Goal: Task Accomplishment & Management: Manage account settings

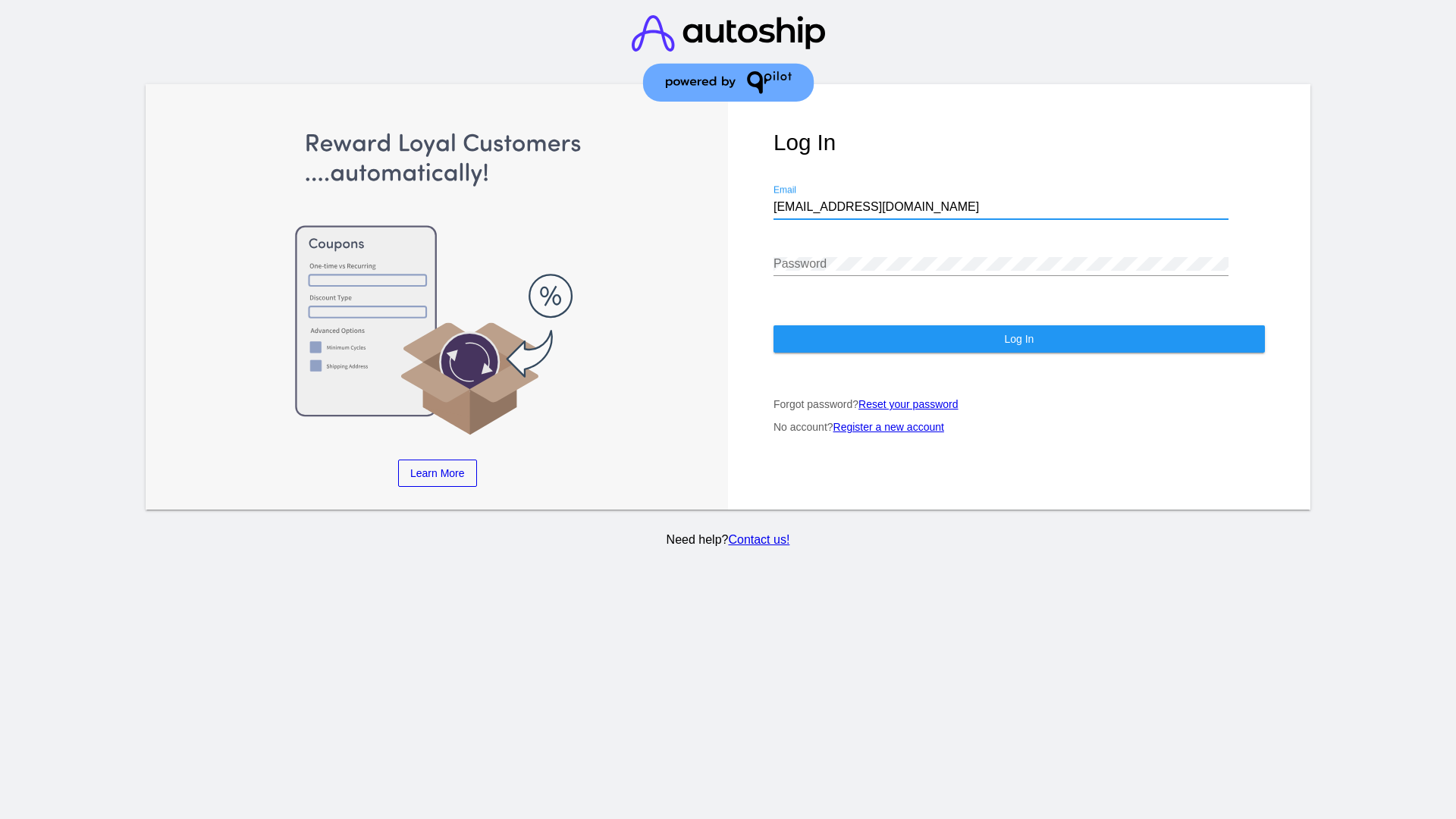
type input "[EMAIL_ADDRESS][DOMAIN_NAME]"
click at [1018, 339] on span "Log In" at bounding box center [1018, 338] width 29 height 12
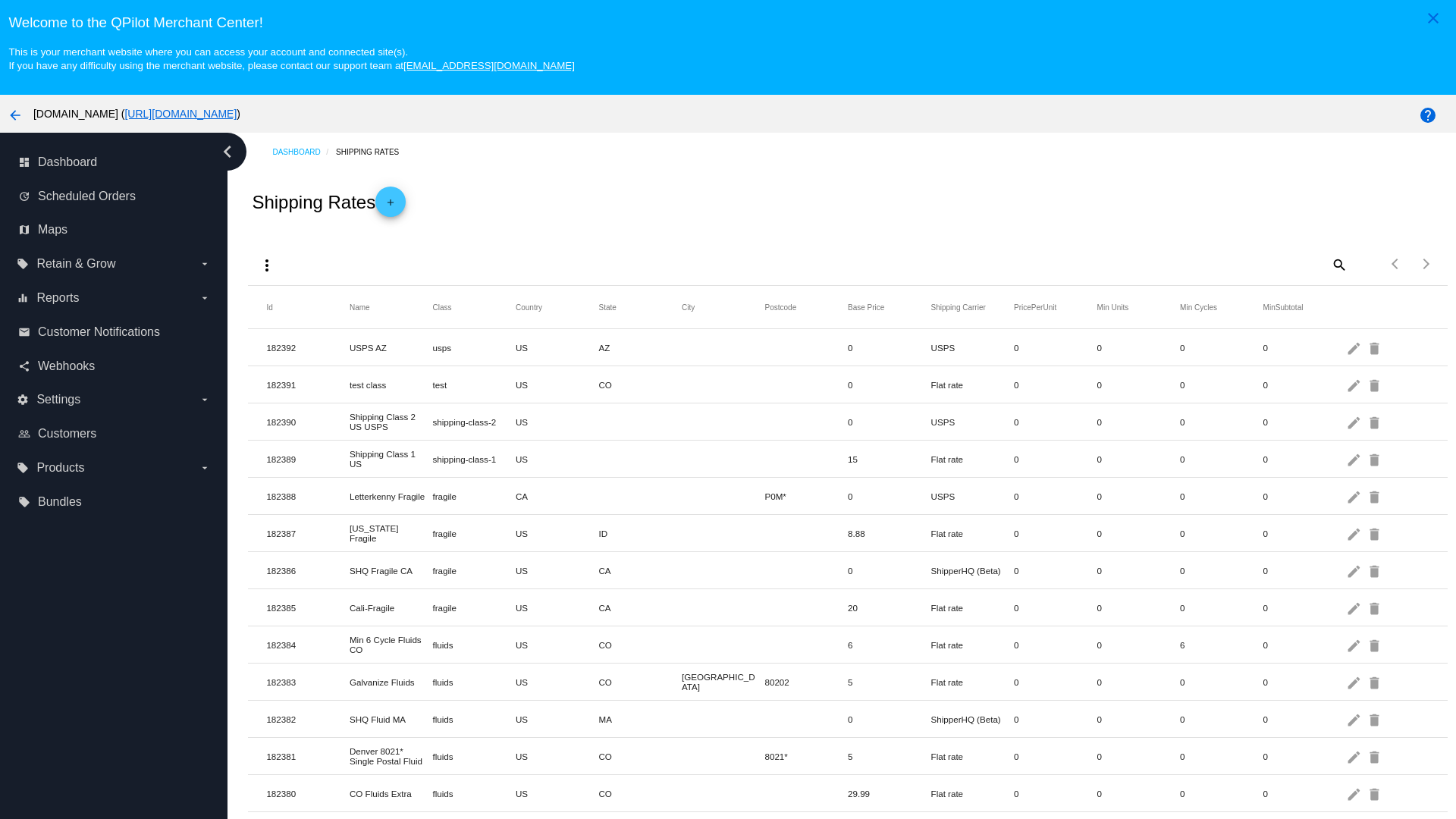
click at [395, 202] on mat-icon "add" at bounding box center [390, 206] width 18 height 18
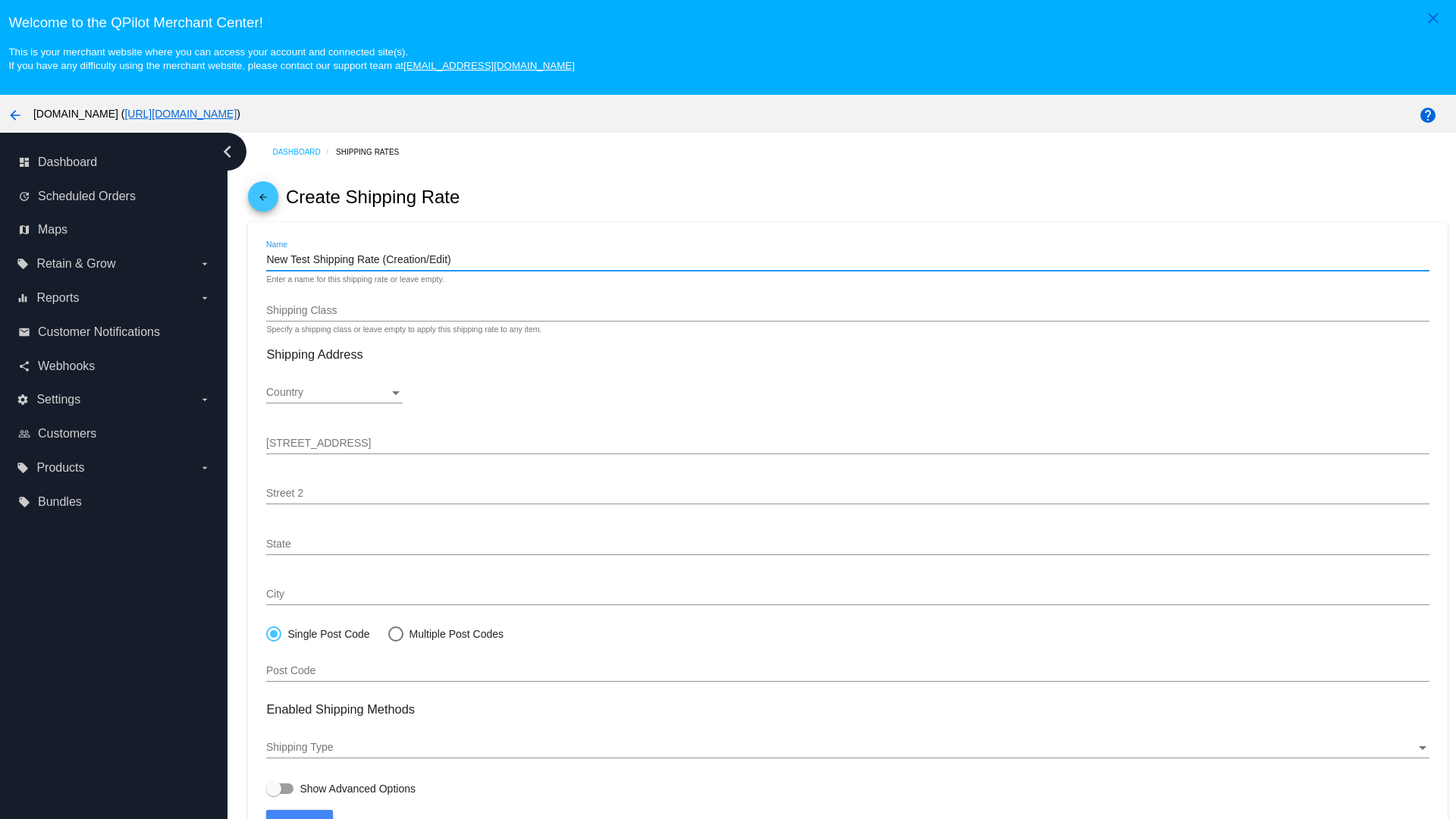
type input "New Test Shipping Rate (Creation/Edit)"
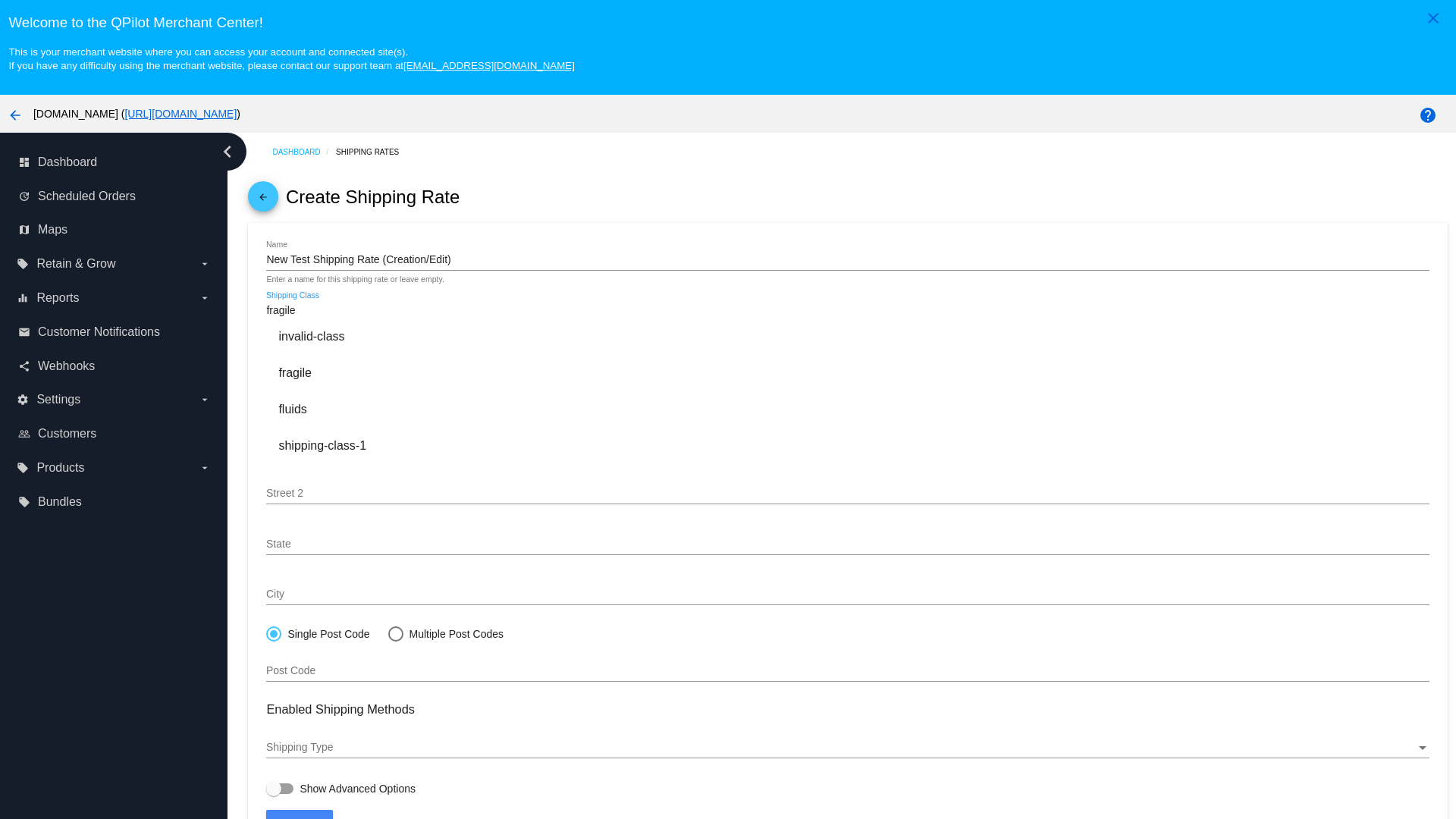
type input "fragile"
click at [848, 372] on div "fragile" at bounding box center [847, 373] width 1163 height 36
click at [334, 393] on div "Country" at bounding box center [327, 392] width 123 height 12
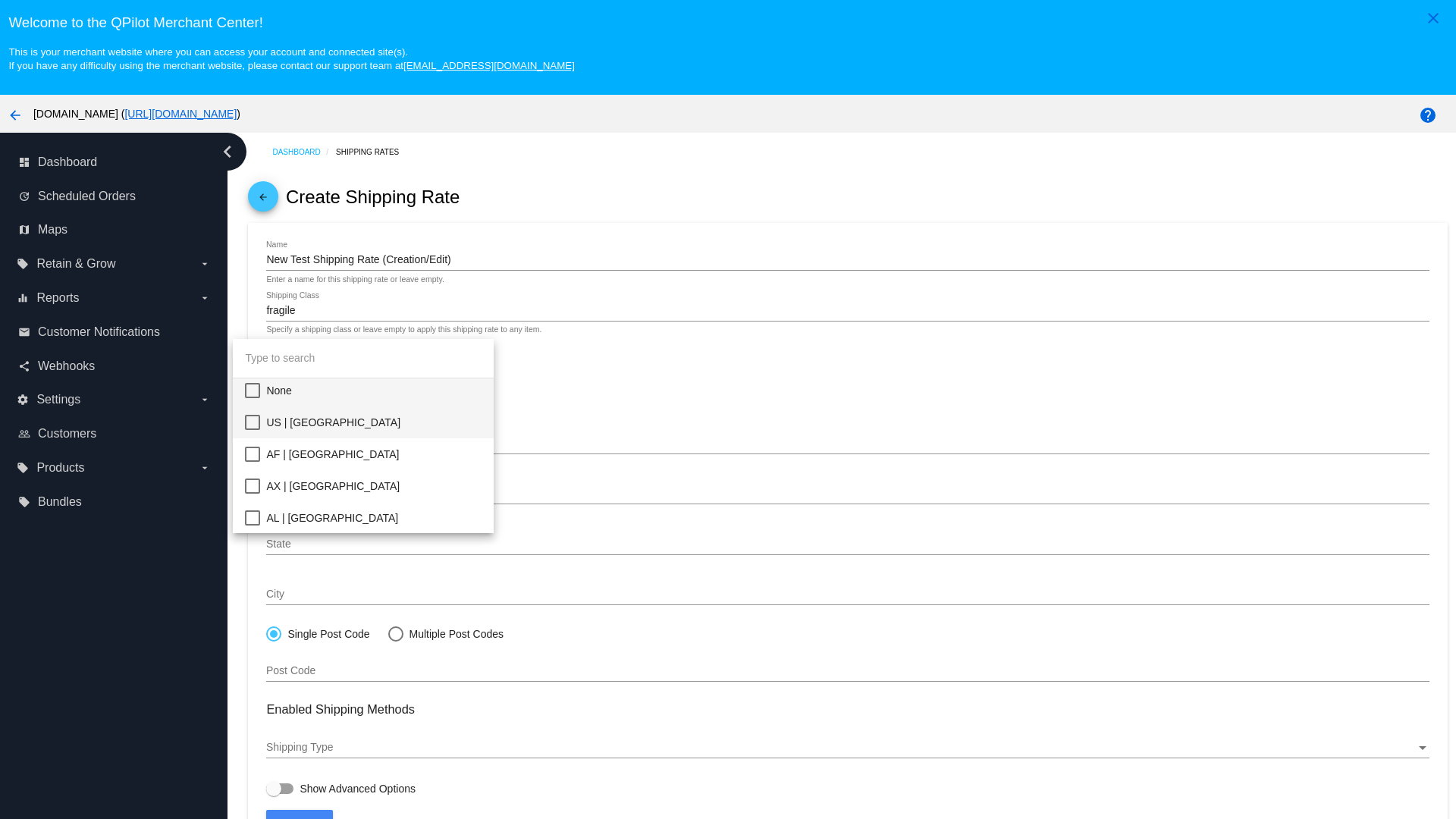
click at [374, 423] on span "US | USA" at bounding box center [373, 422] width 215 height 32
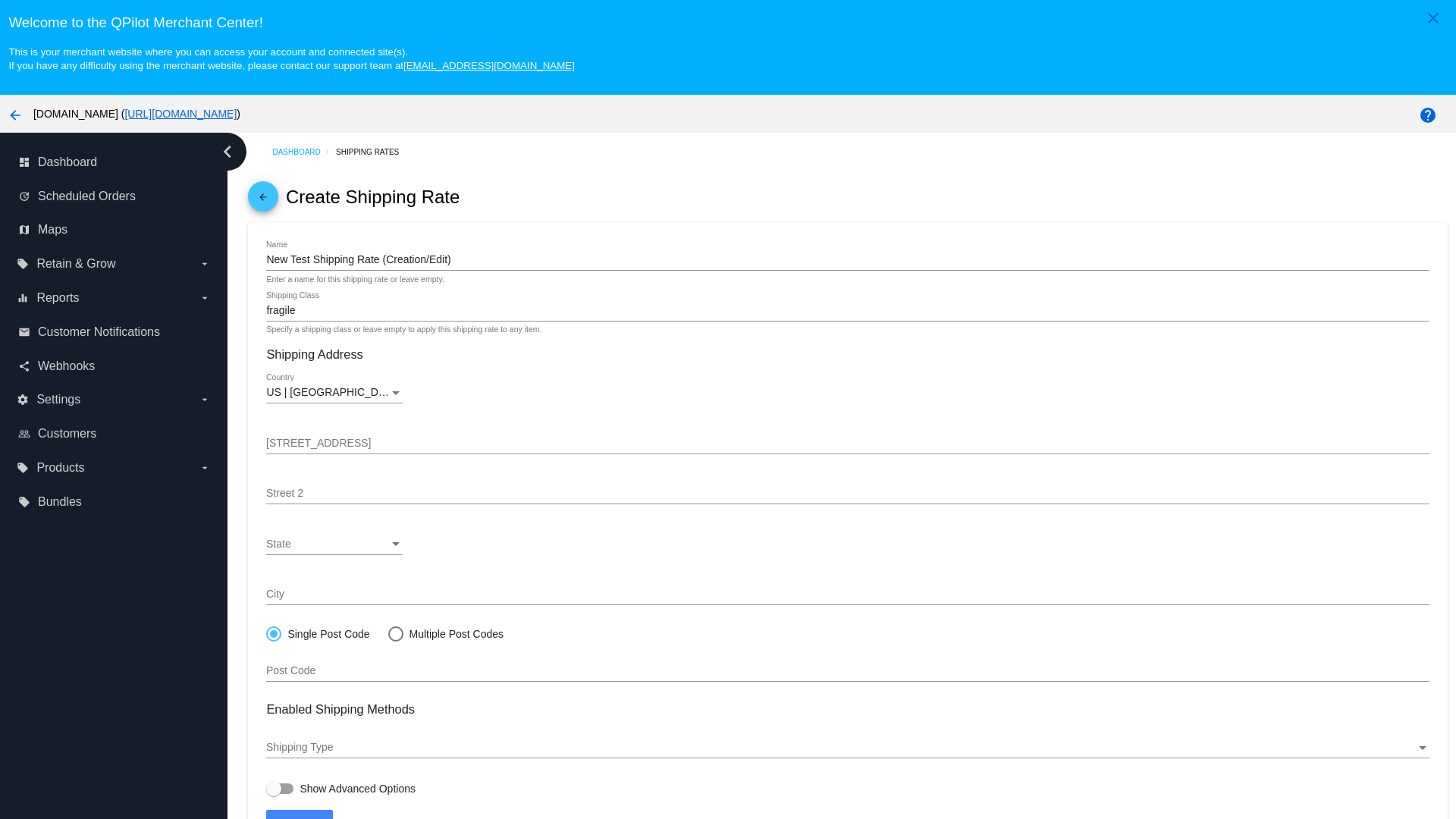
click at [334, 544] on div "State" at bounding box center [327, 544] width 123 height 12
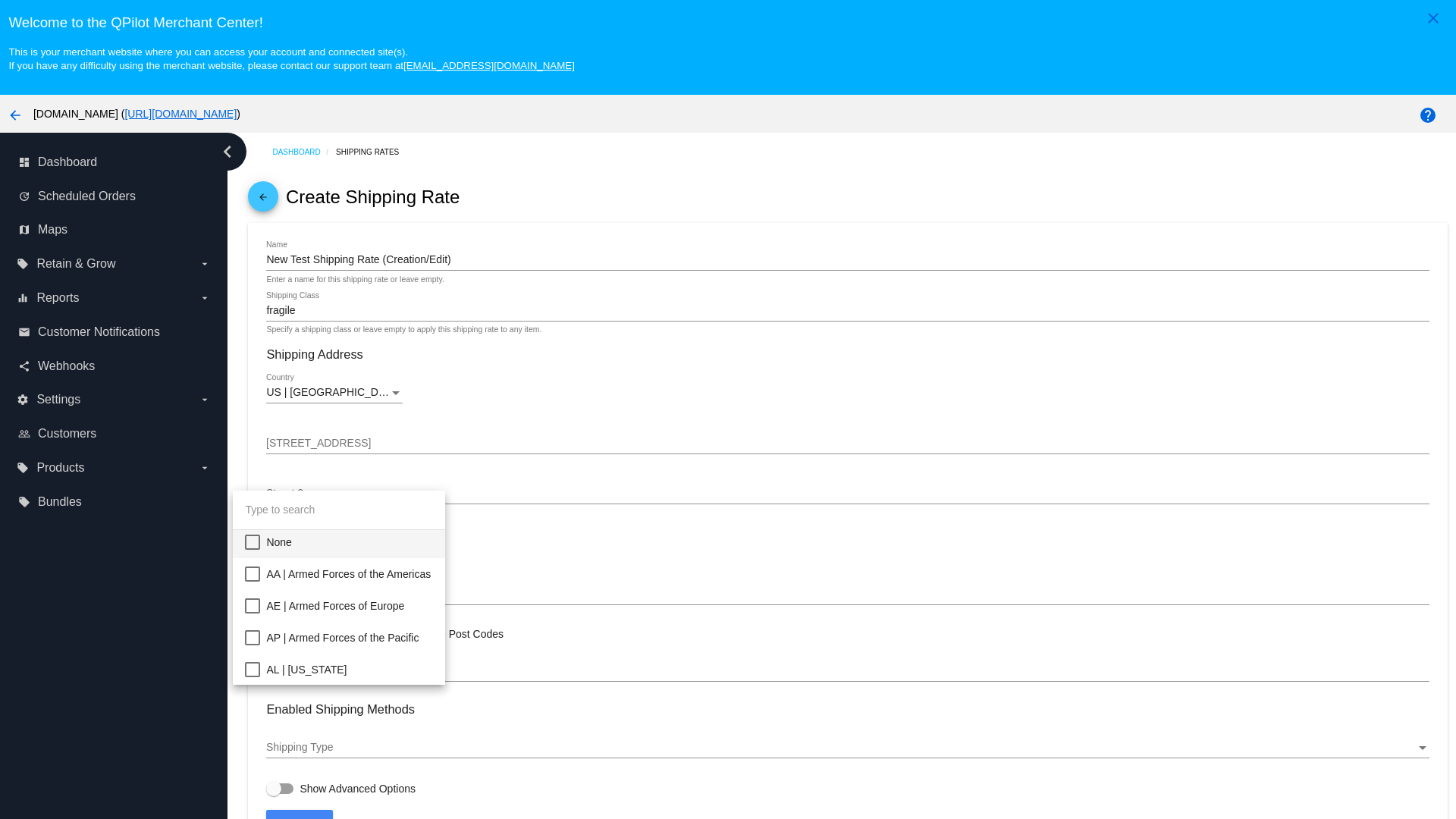
click at [374, 813] on span "CA | California" at bounding box center [349, 829] width 167 height 32
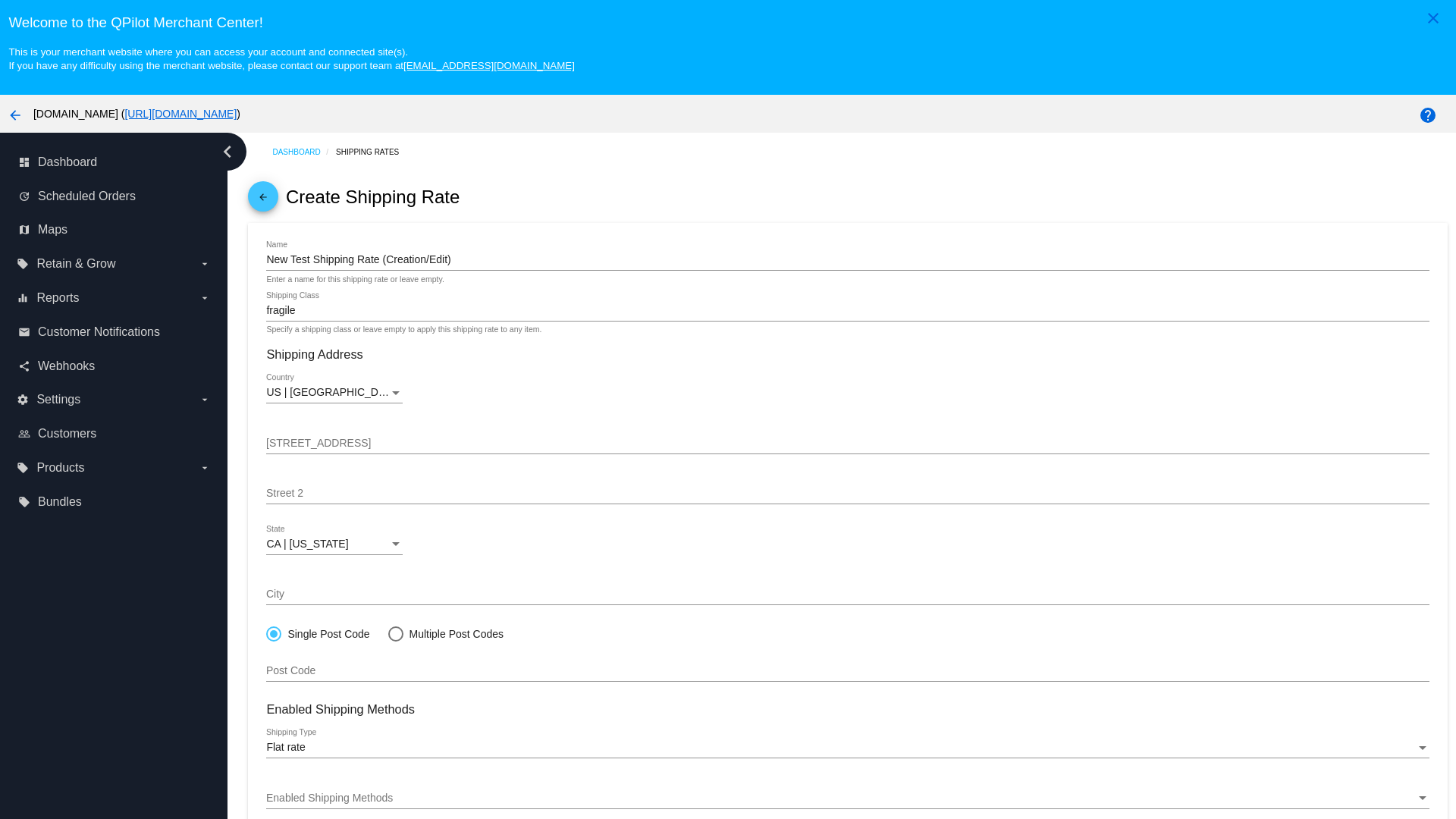
click at [848, 798] on div "Enabled Shipping Methods" at bounding box center [840, 798] width 1149 height 12
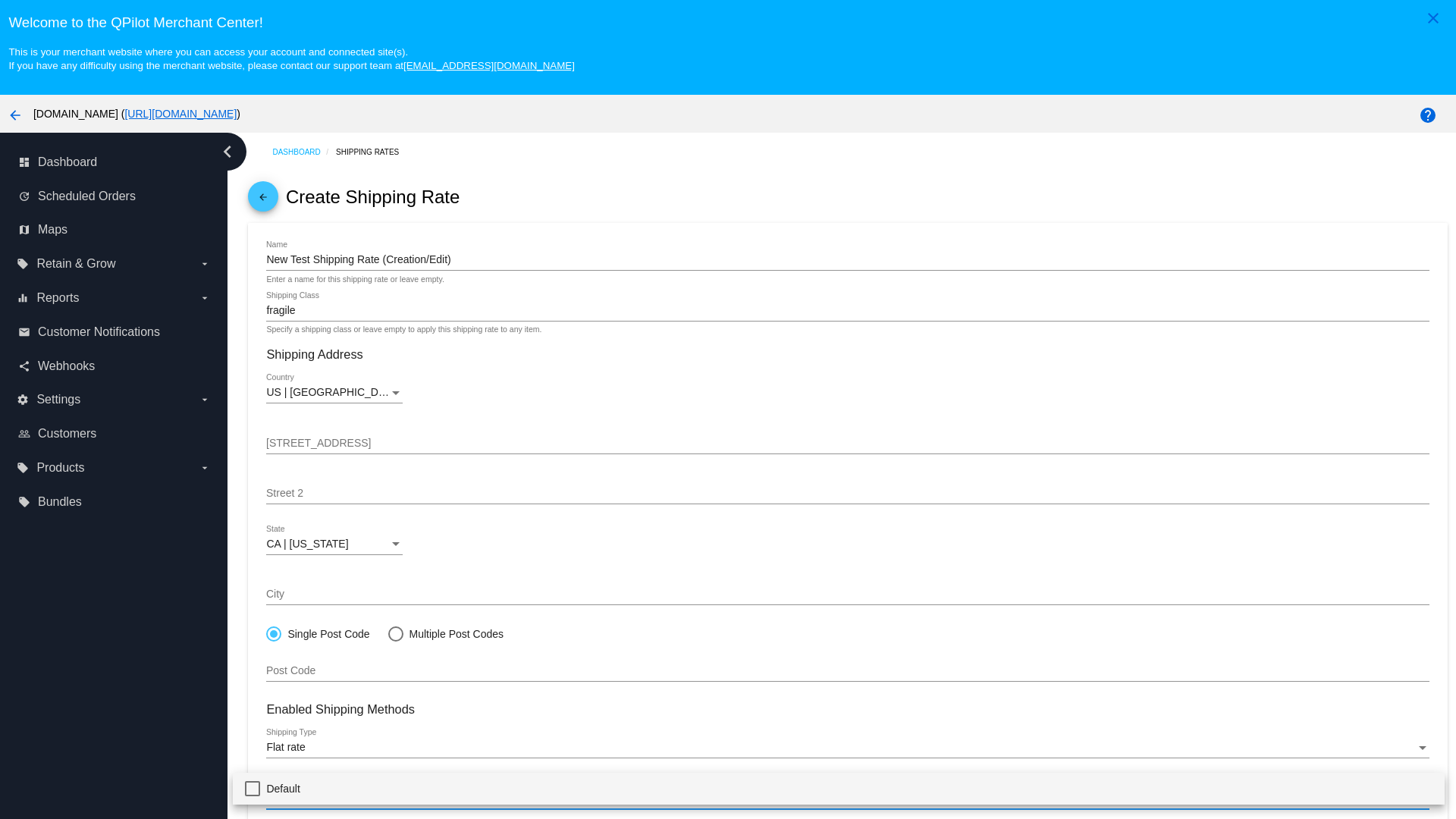
click at [838, 788] on span "Default" at bounding box center [849, 789] width 1166 height 32
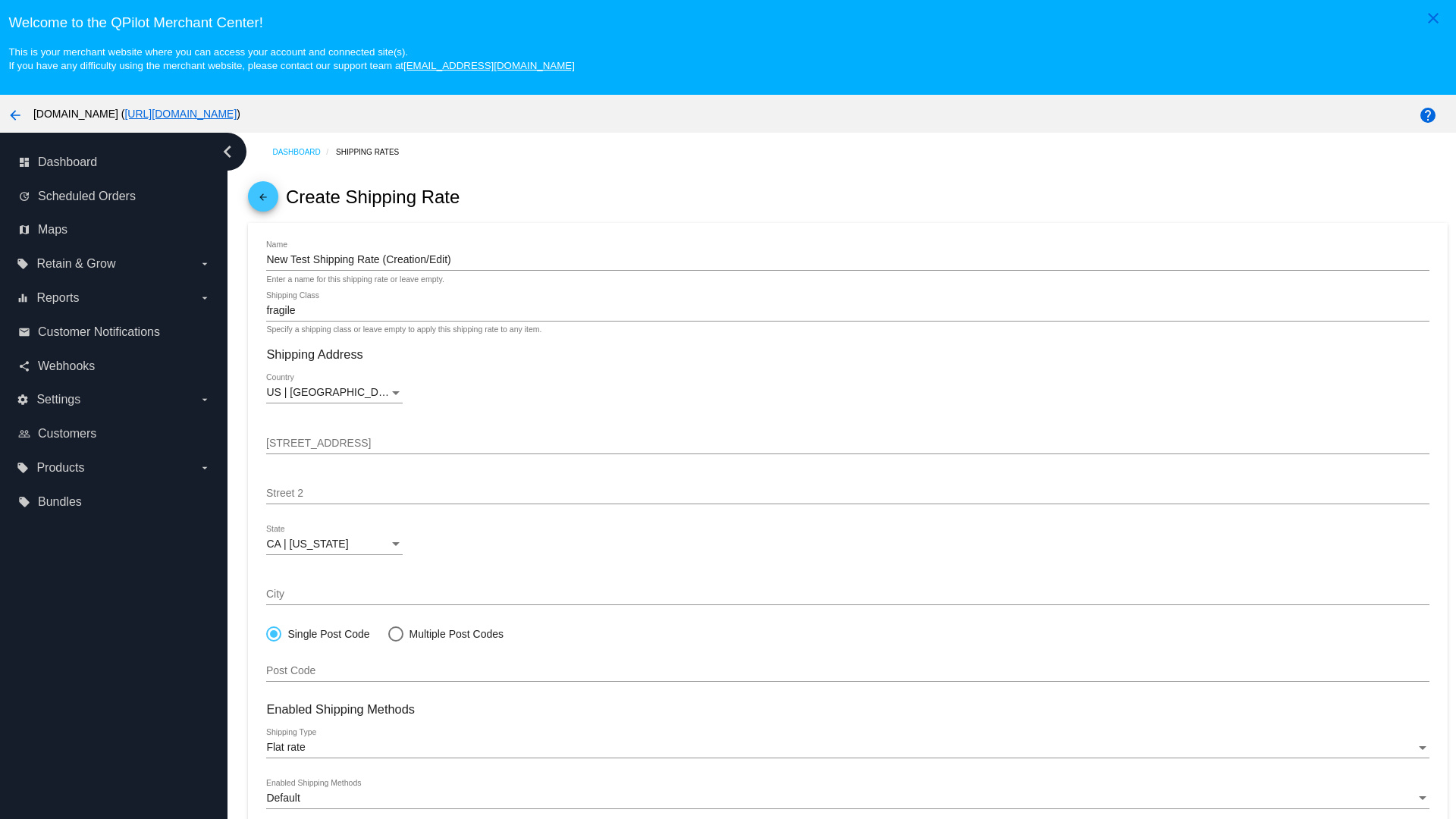
scroll to position [95, 0]
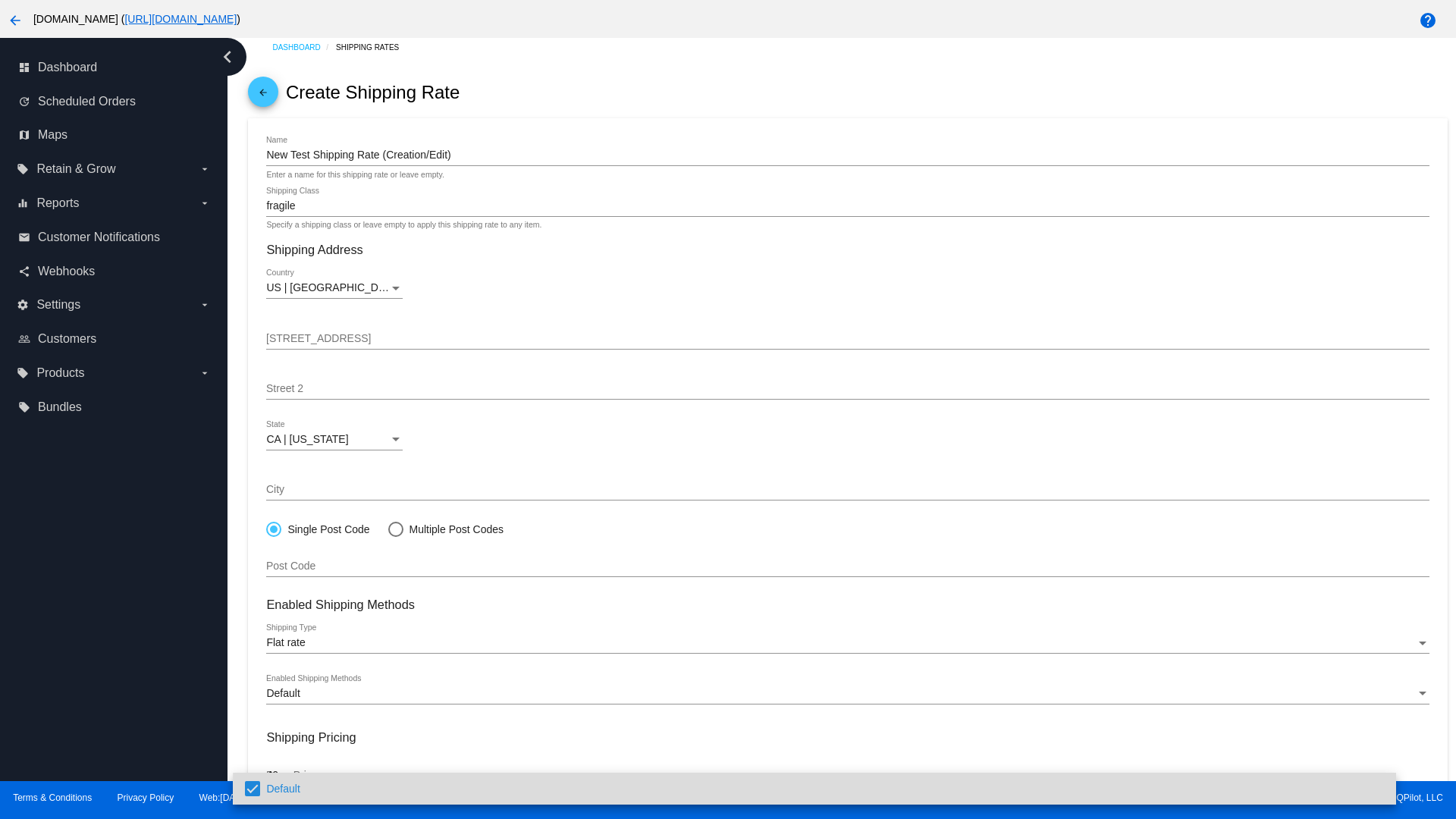
type input "40"
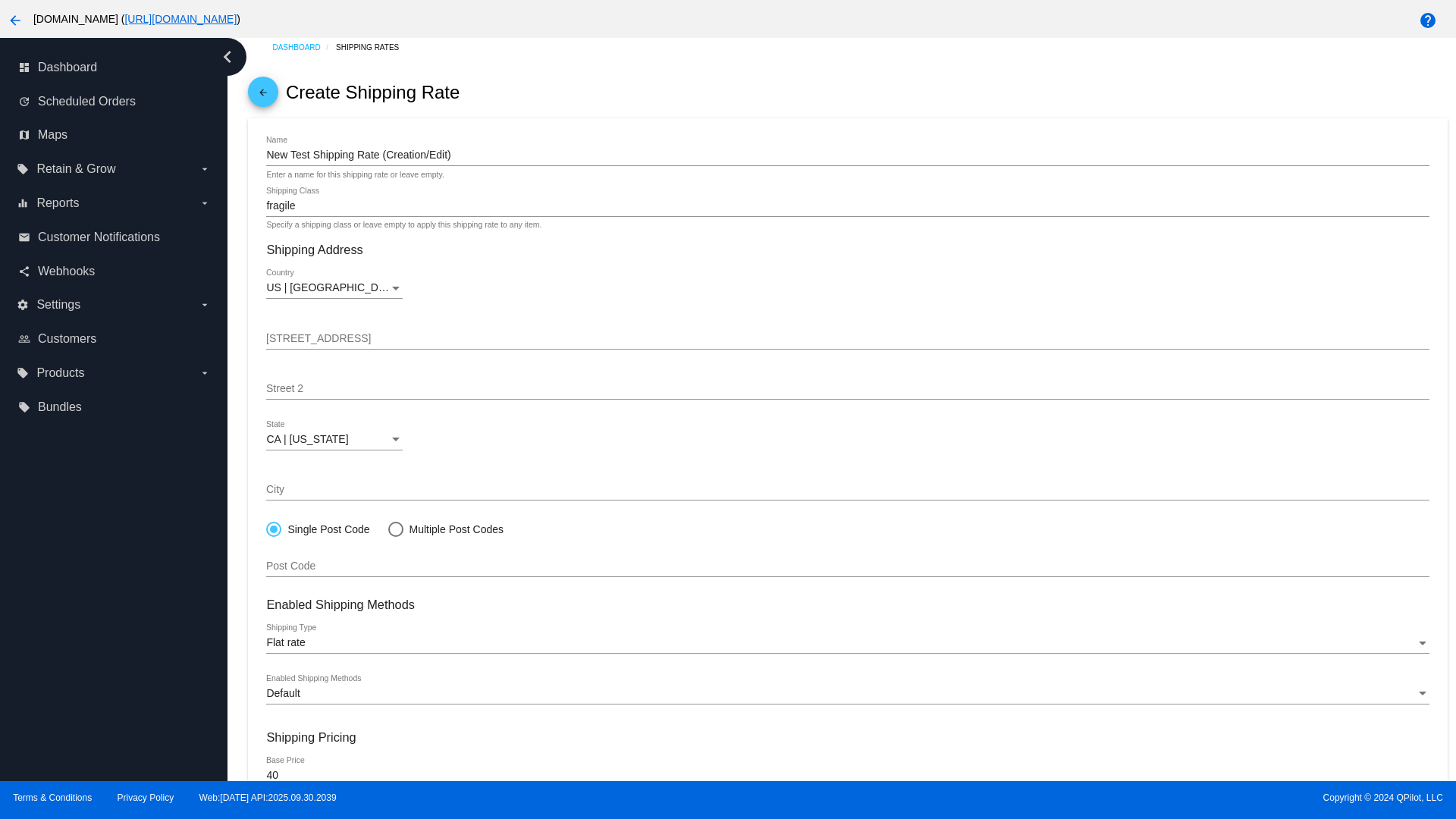
scroll to position [163, 0]
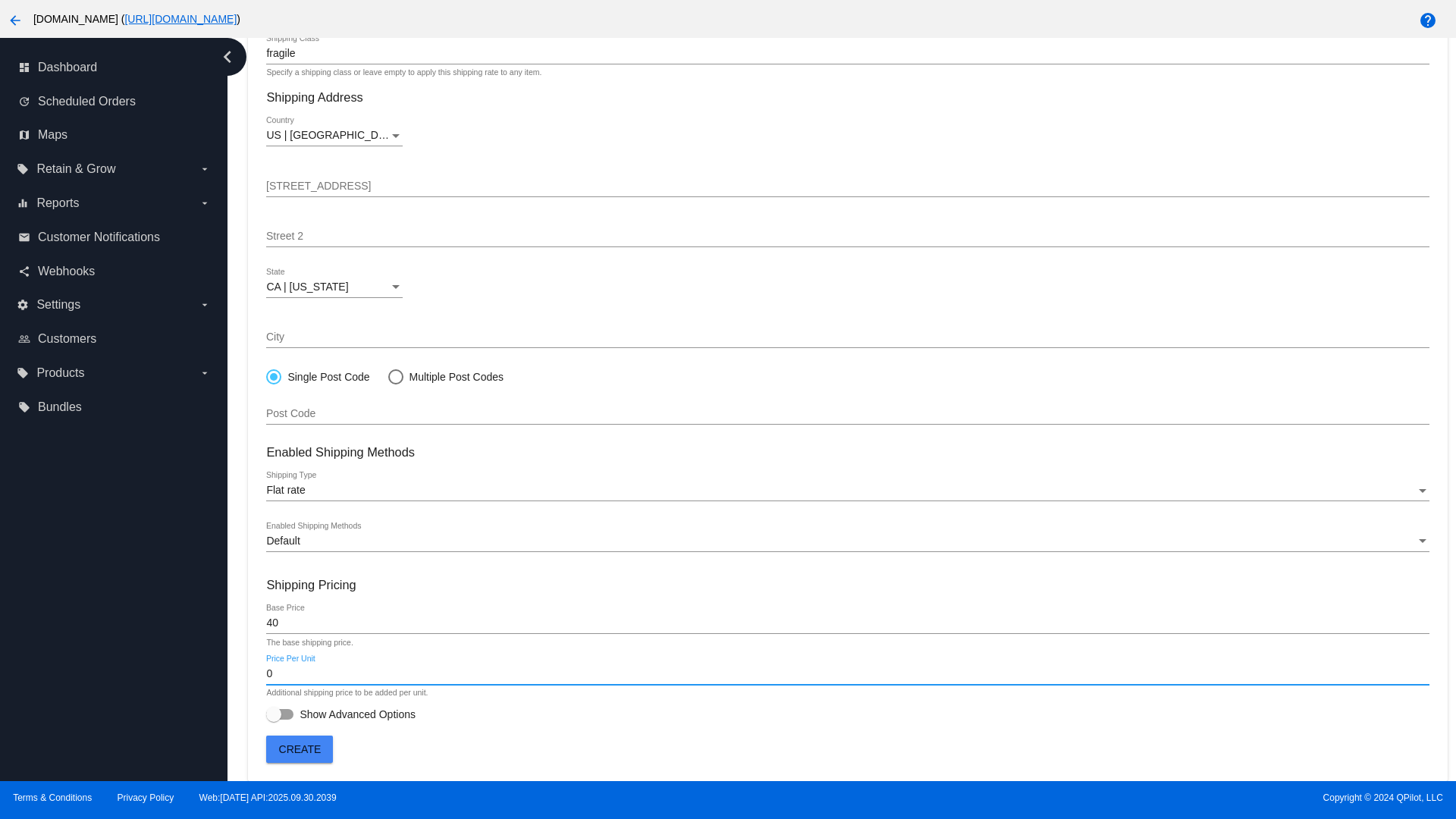
type input "0"
click at [341, 715] on span "Show Advanced Options" at bounding box center [357, 714] width 116 height 15
click at [274, 720] on input "Show Advanced Options" at bounding box center [273, 720] width 1 height 1
checkbox input "true"
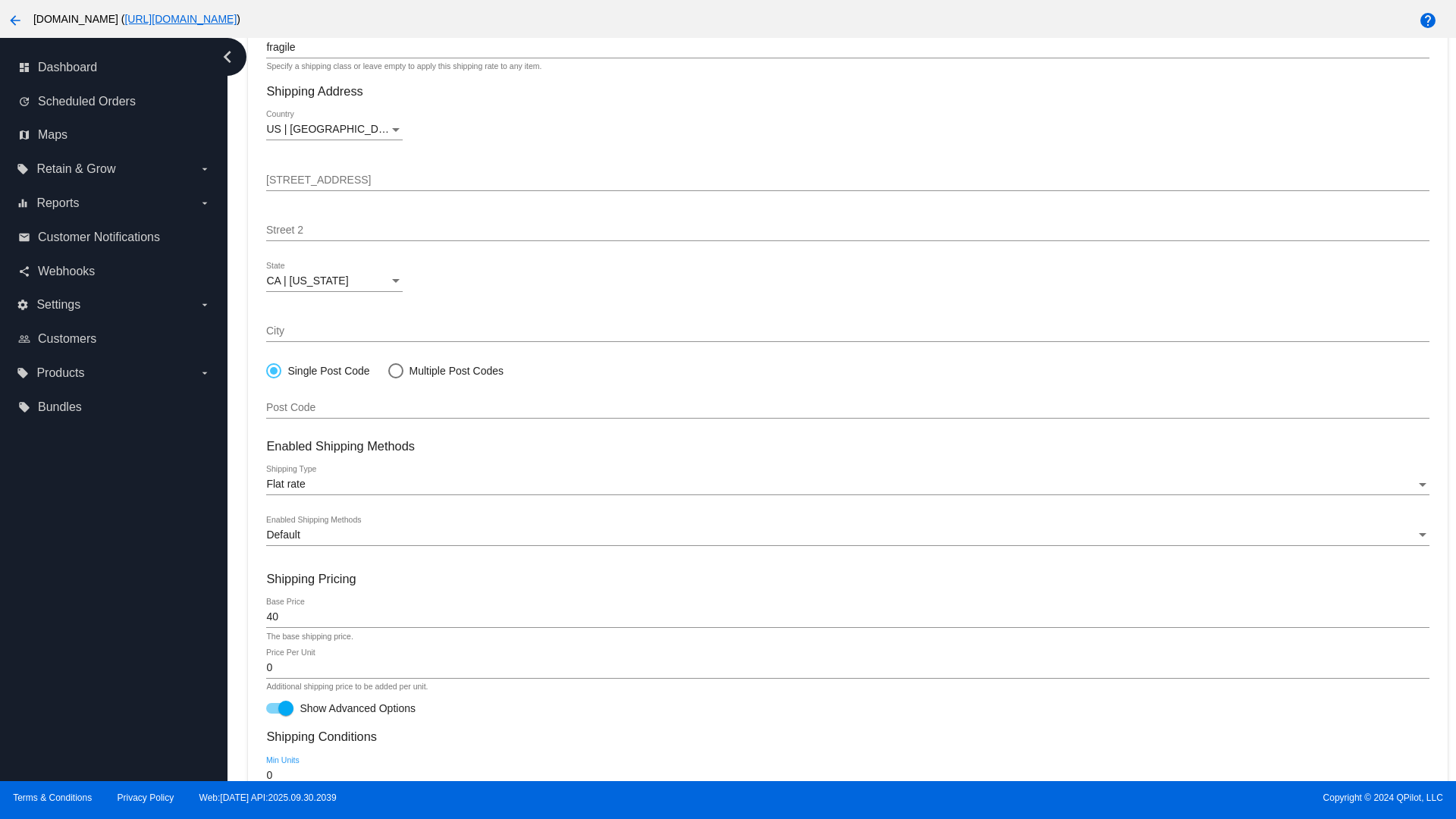
type input "0"
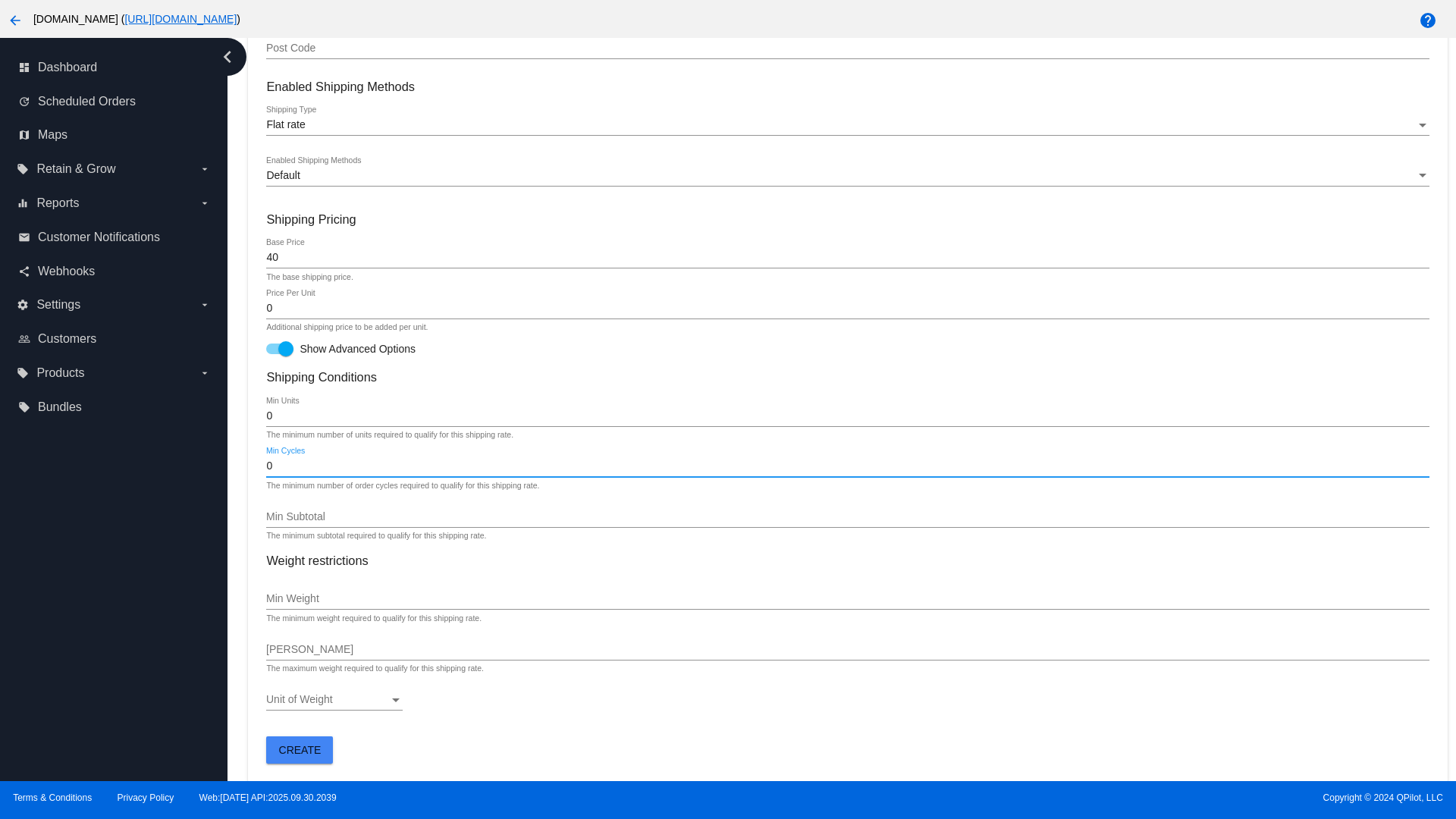
type input "0"
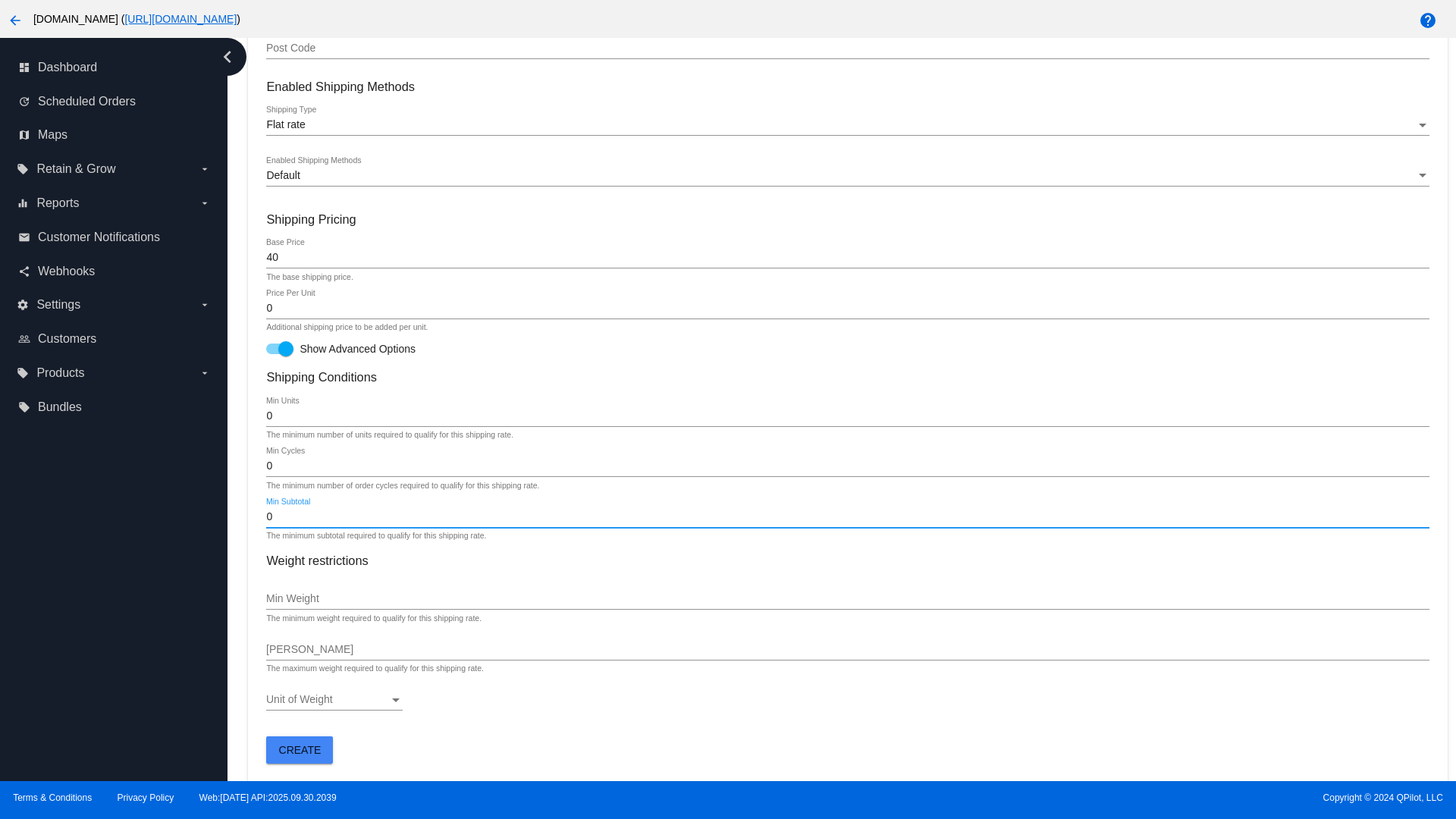
type input "0"
click at [300, 750] on span "Create" at bounding box center [301, 750] width 43 height 12
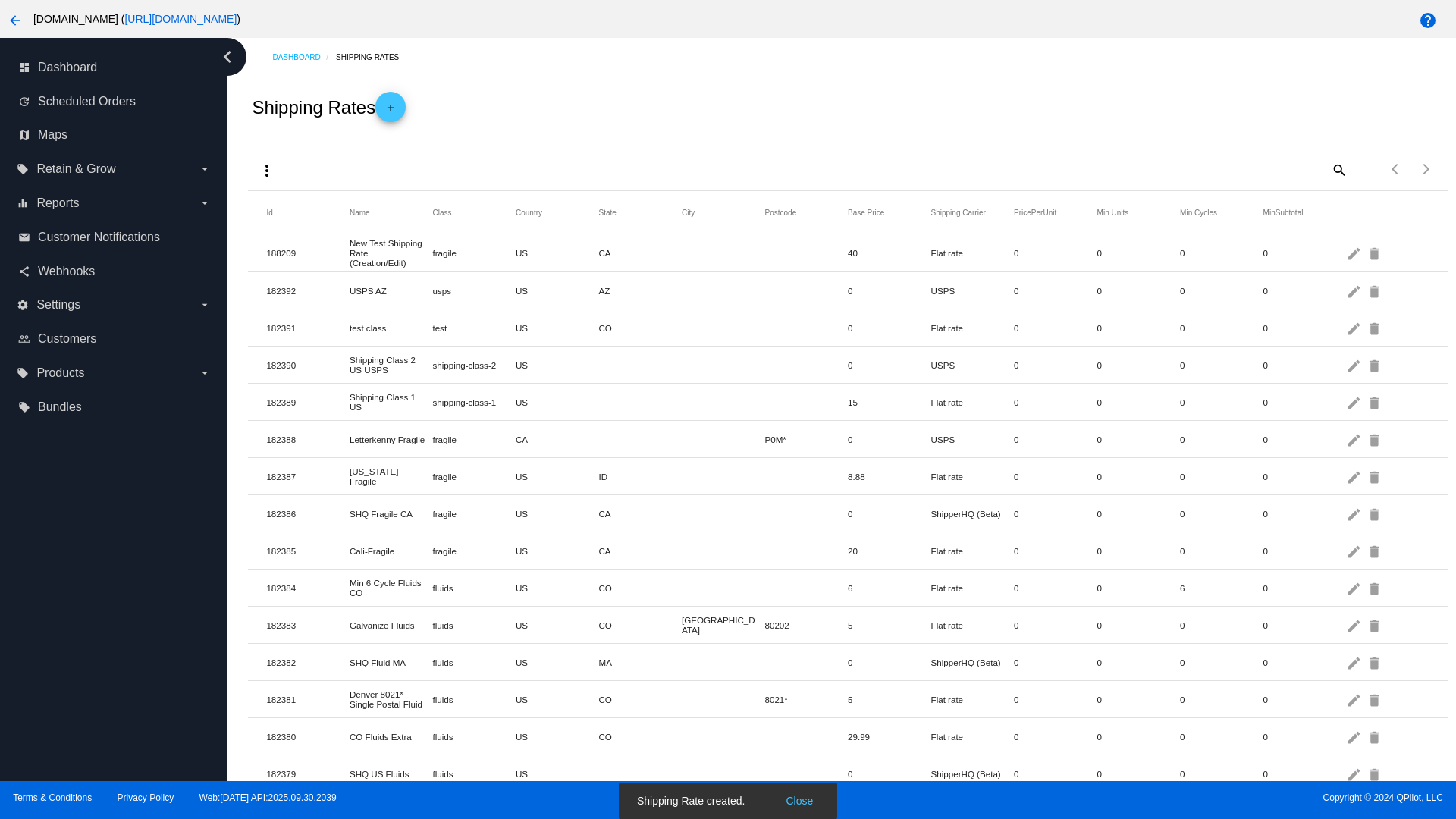
click at [1355, 252] on mat-icon "edit" at bounding box center [1355, 253] width 18 height 24
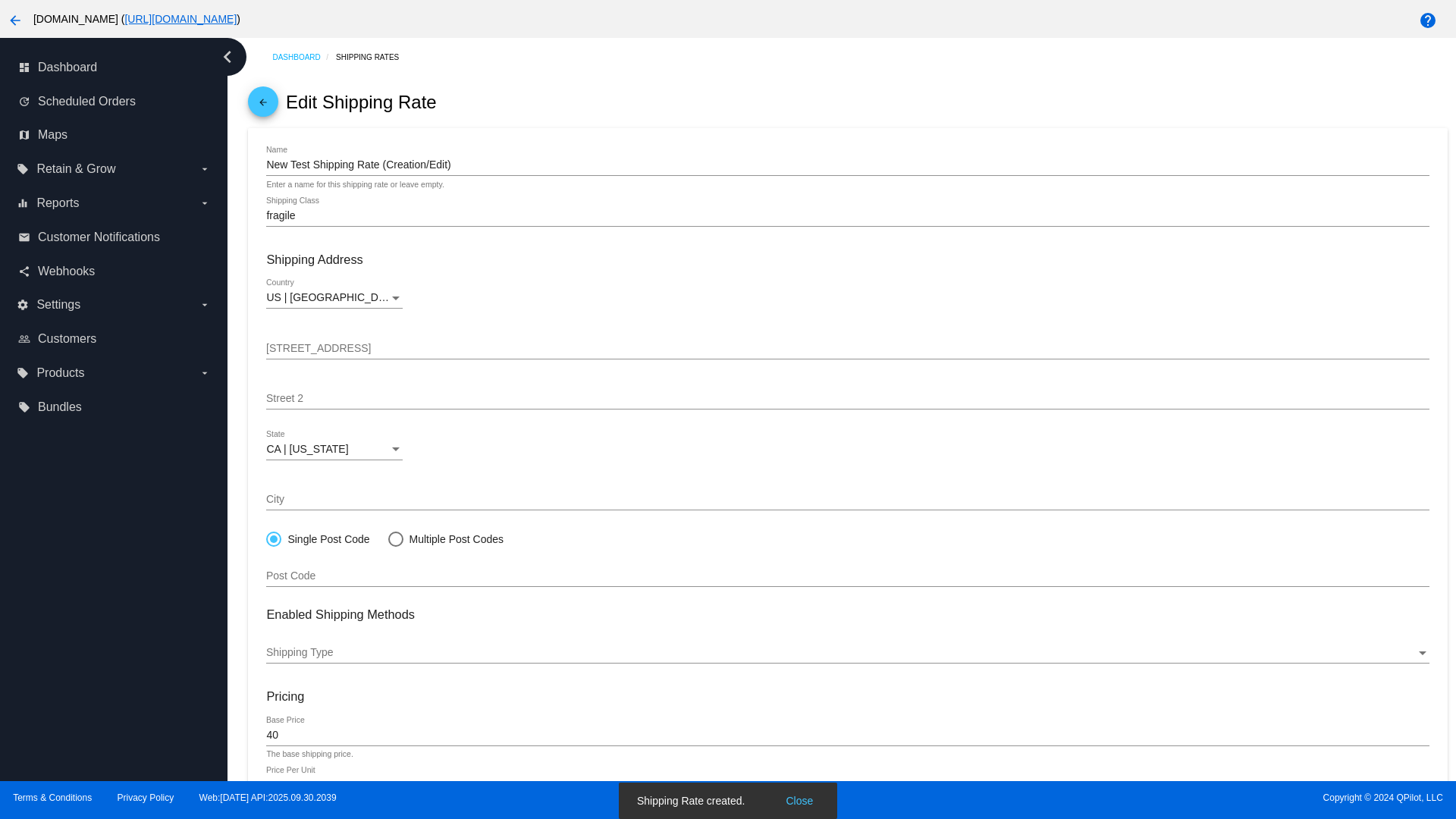
click at [395, 539] on div at bounding box center [395, 539] width 0 height 0
click at [388, 539] on input "Multiple Post Codes" at bounding box center [387, 539] width 1 height 1
radio input "true"
click at [317, 570] on span "Add Post Codes" at bounding box center [316, 570] width 77 height 12
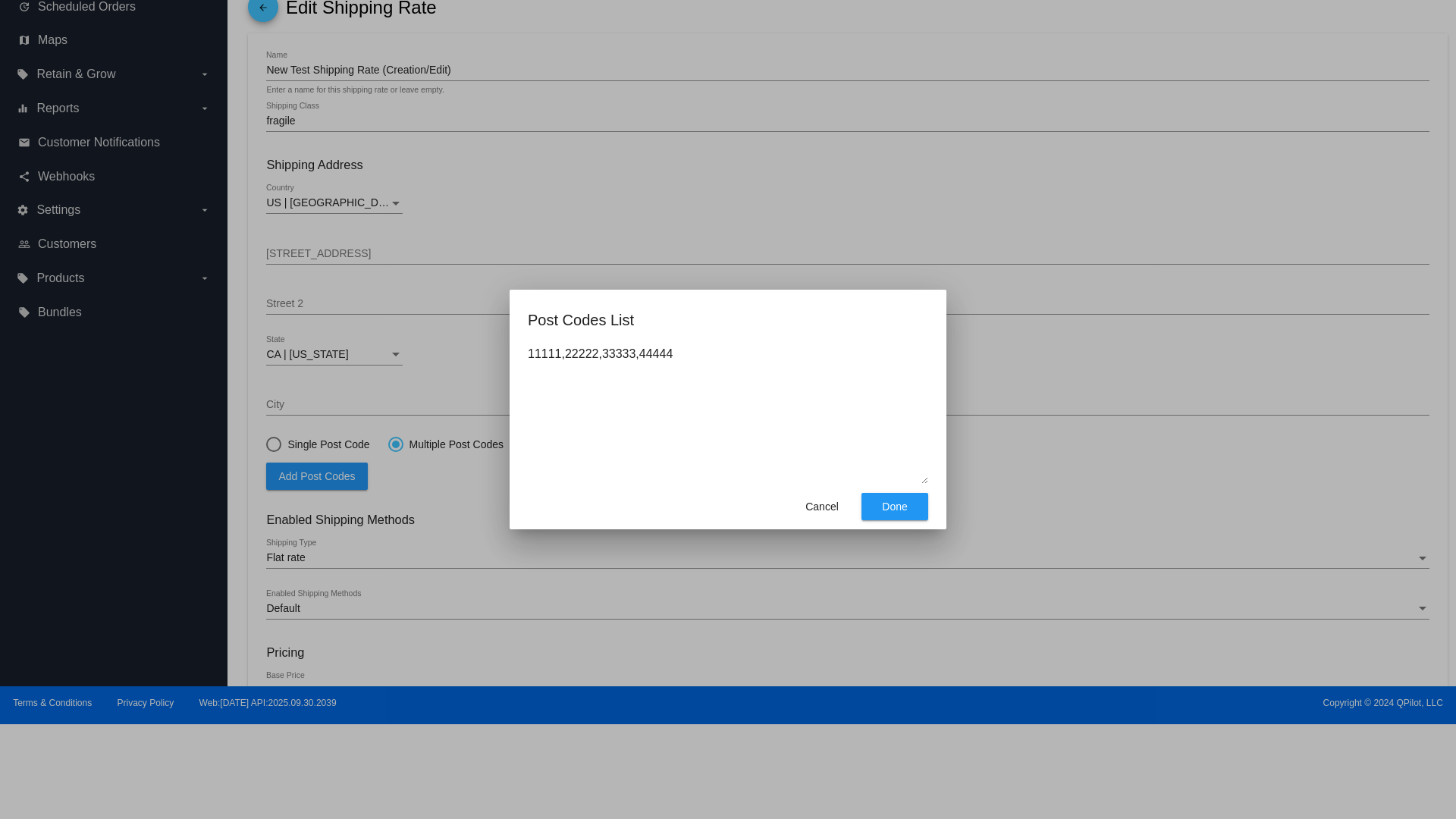
type textarea "11111,22222,33333,44444"
click at [895, 507] on span "Done" at bounding box center [894, 507] width 25 height 12
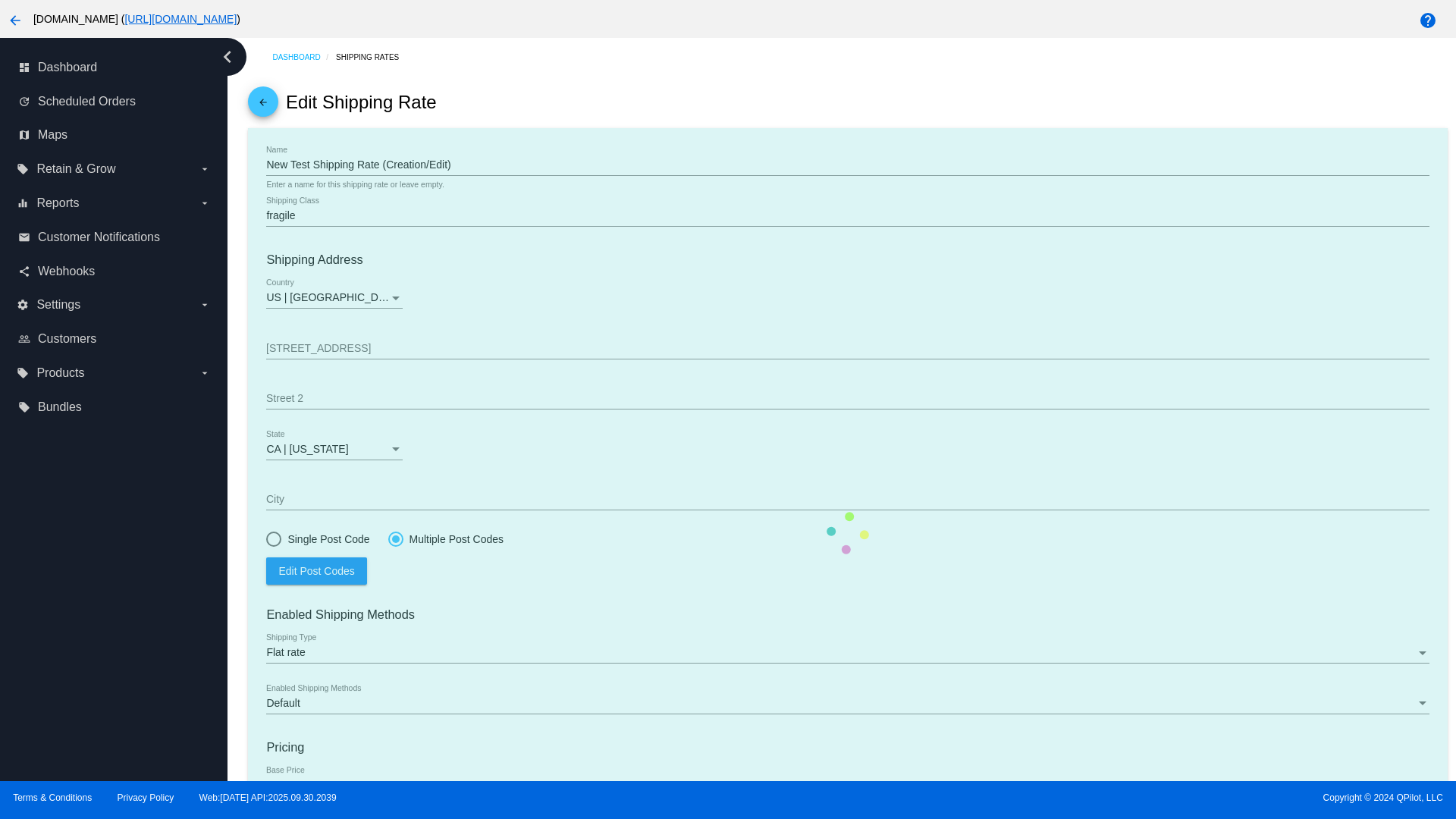
scroll to position [156, 0]
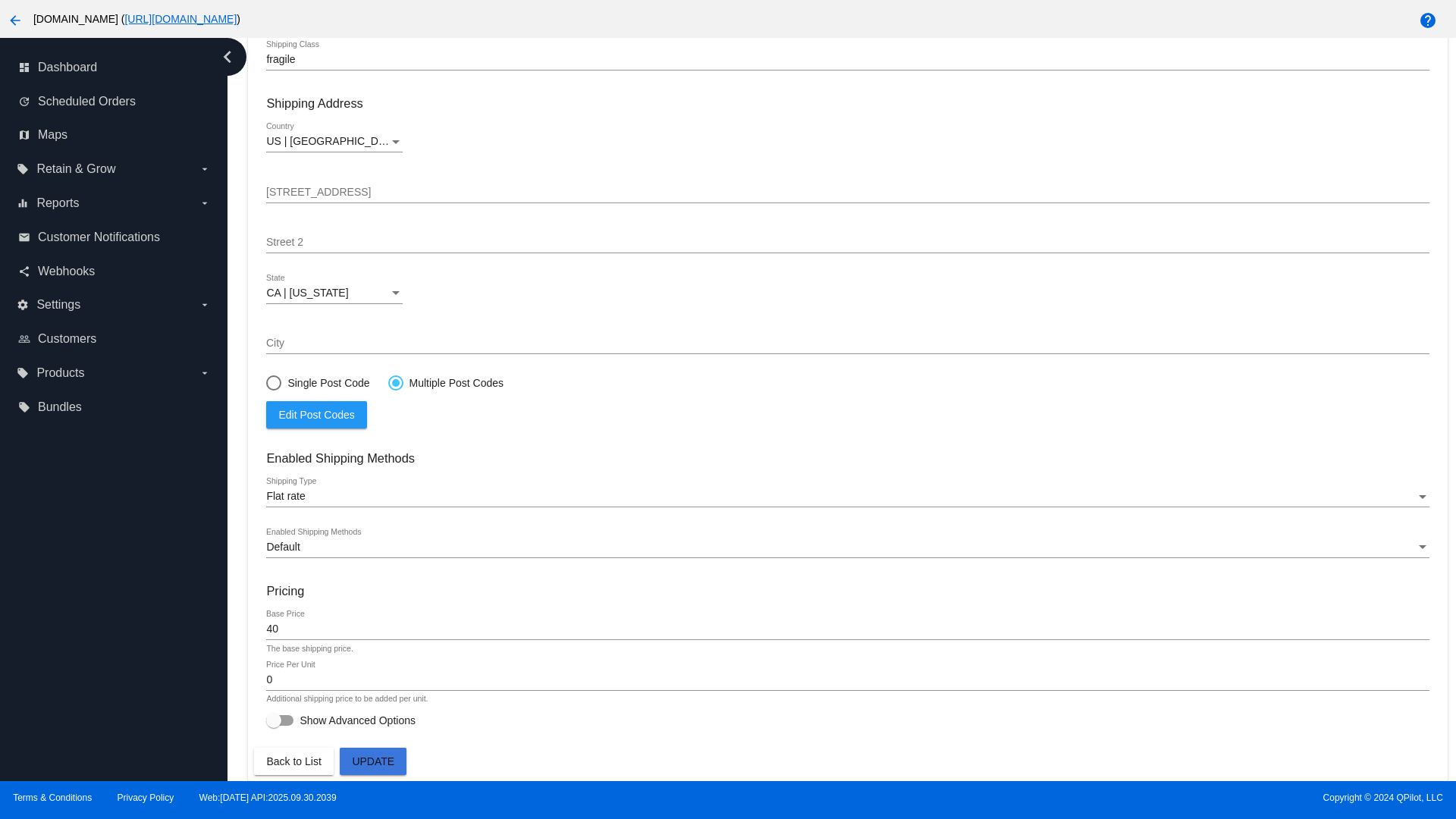
click at [395, 383] on div at bounding box center [396, 383] width 8 height 8
click at [388, 383] on input "Multiple Post Codes" at bounding box center [387, 383] width 1 height 1
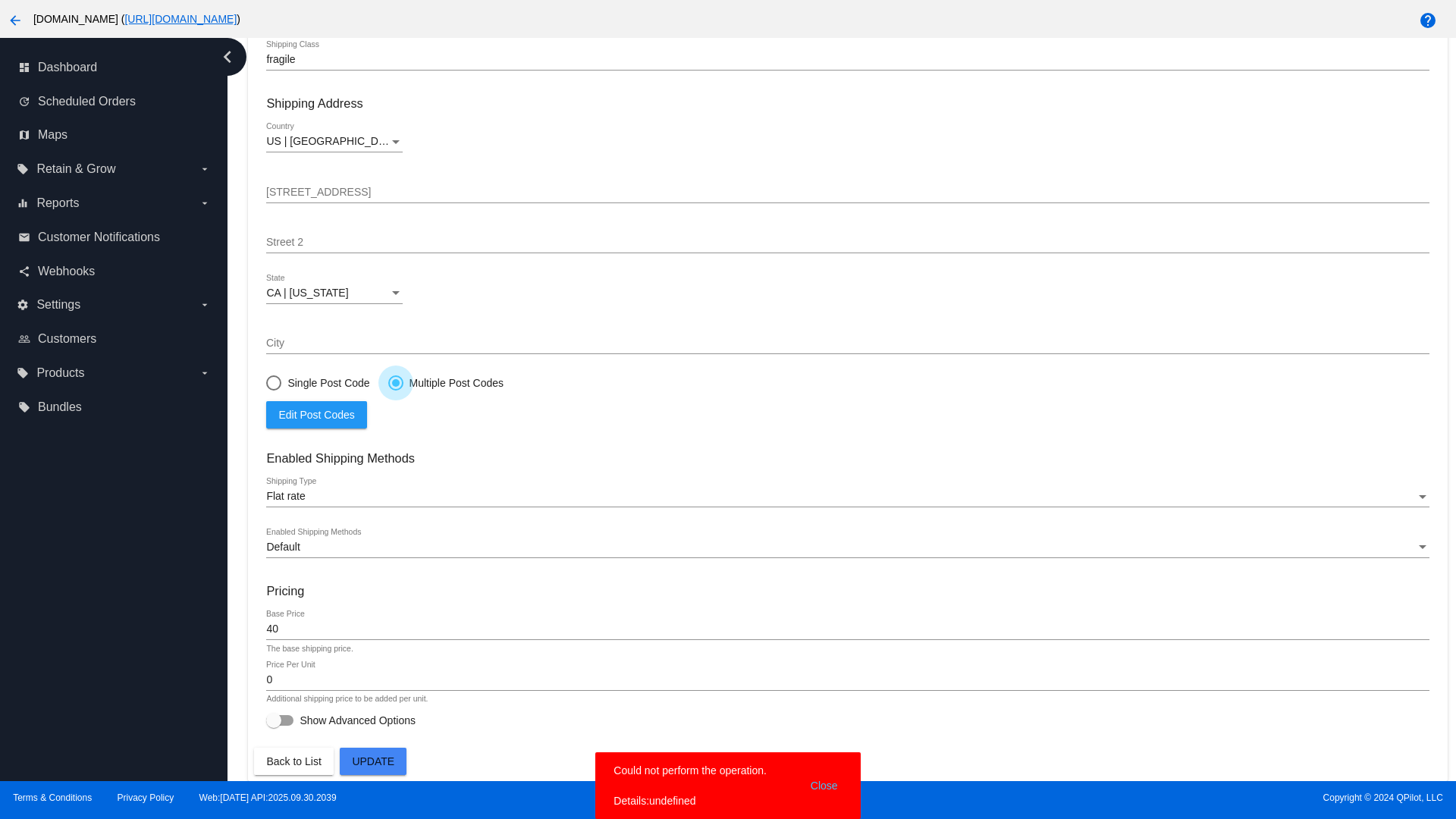
click at [316, 414] on span "Edit Post Codes" at bounding box center [316, 414] width 76 height 12
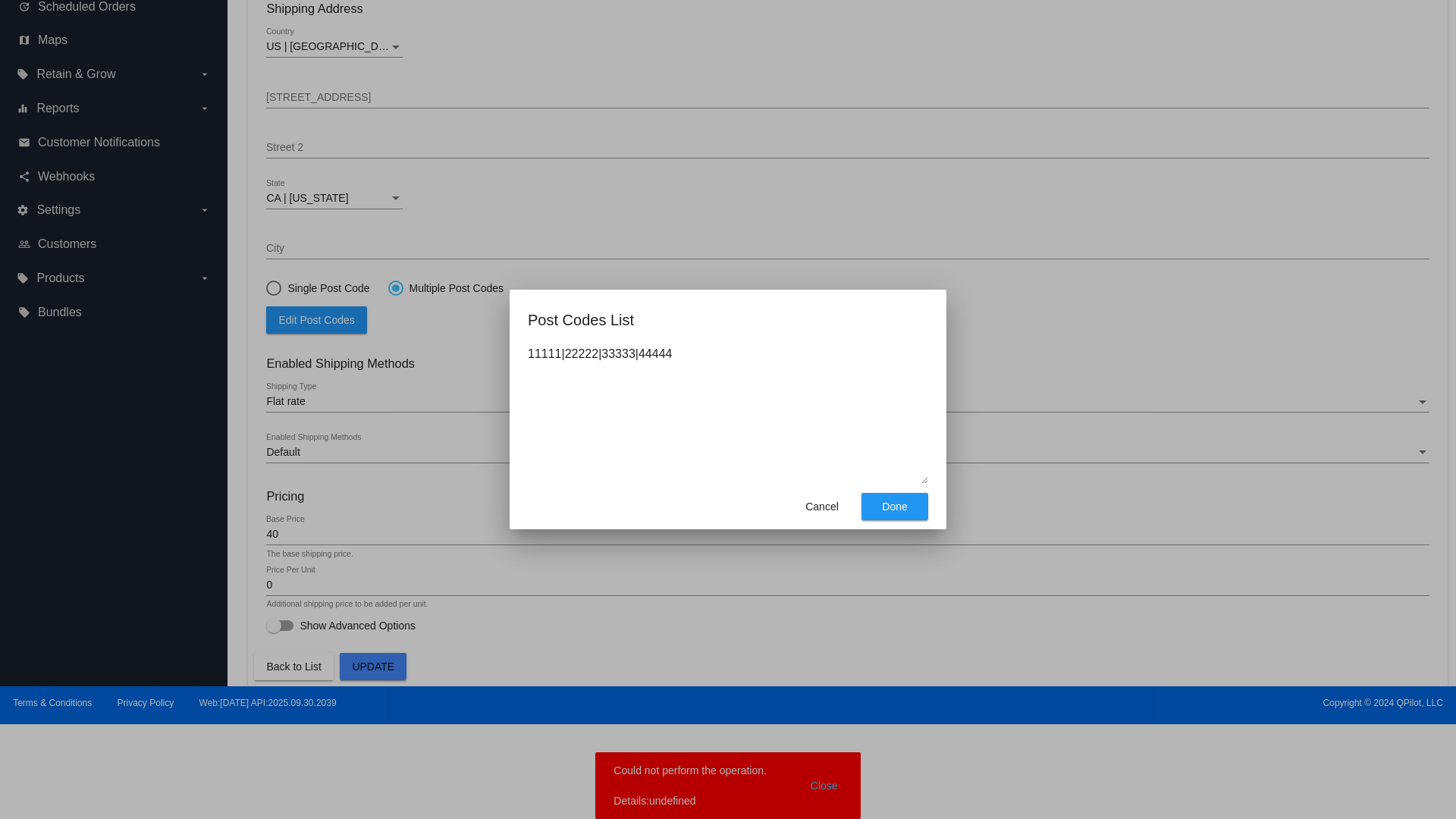
type textarea "11111|22222|33333|44444"
click at [895, 507] on span "Done" at bounding box center [894, 507] width 25 height 12
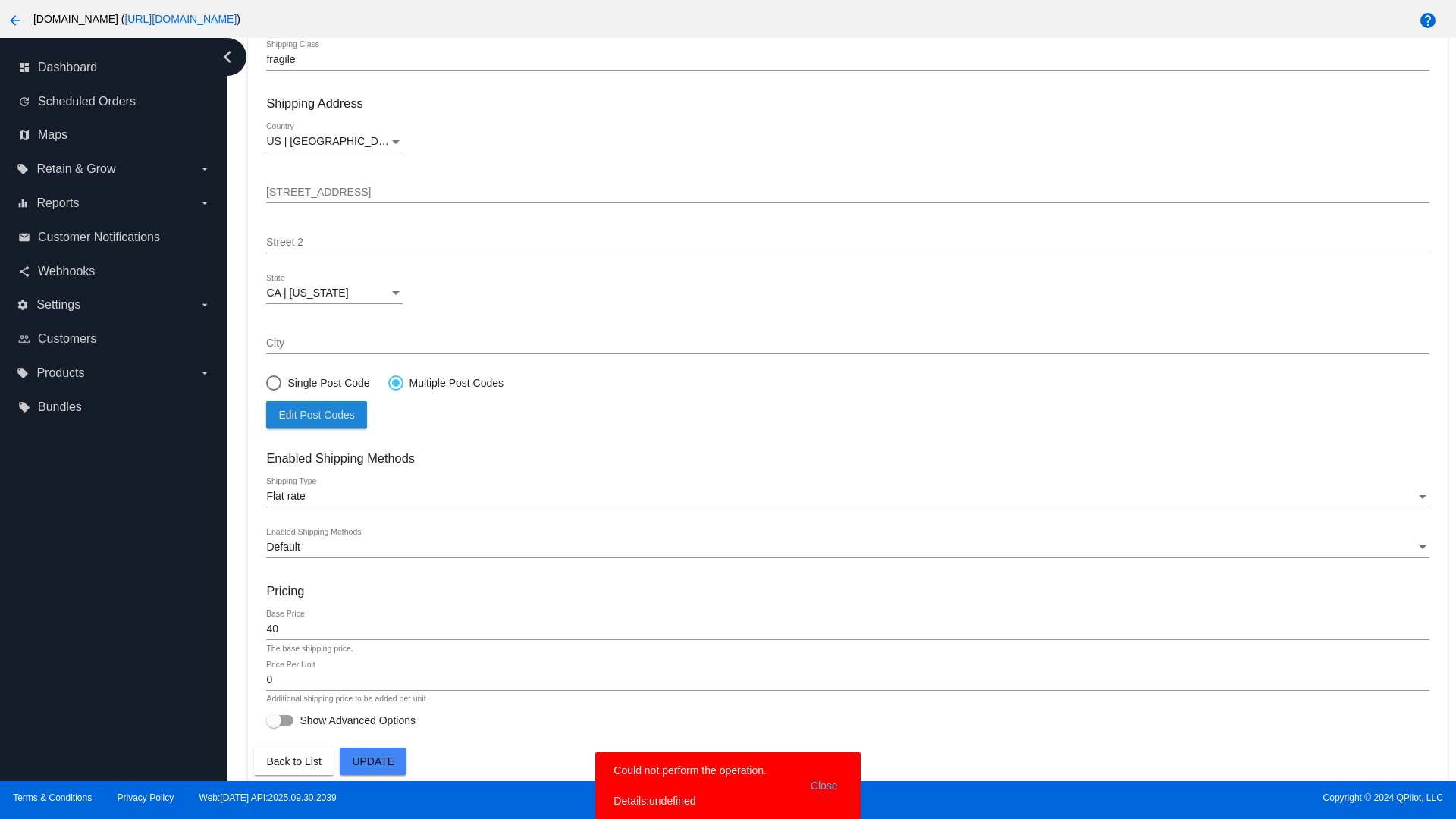
click at [373, 761] on span "Update" at bounding box center [373, 761] width 43 height 12
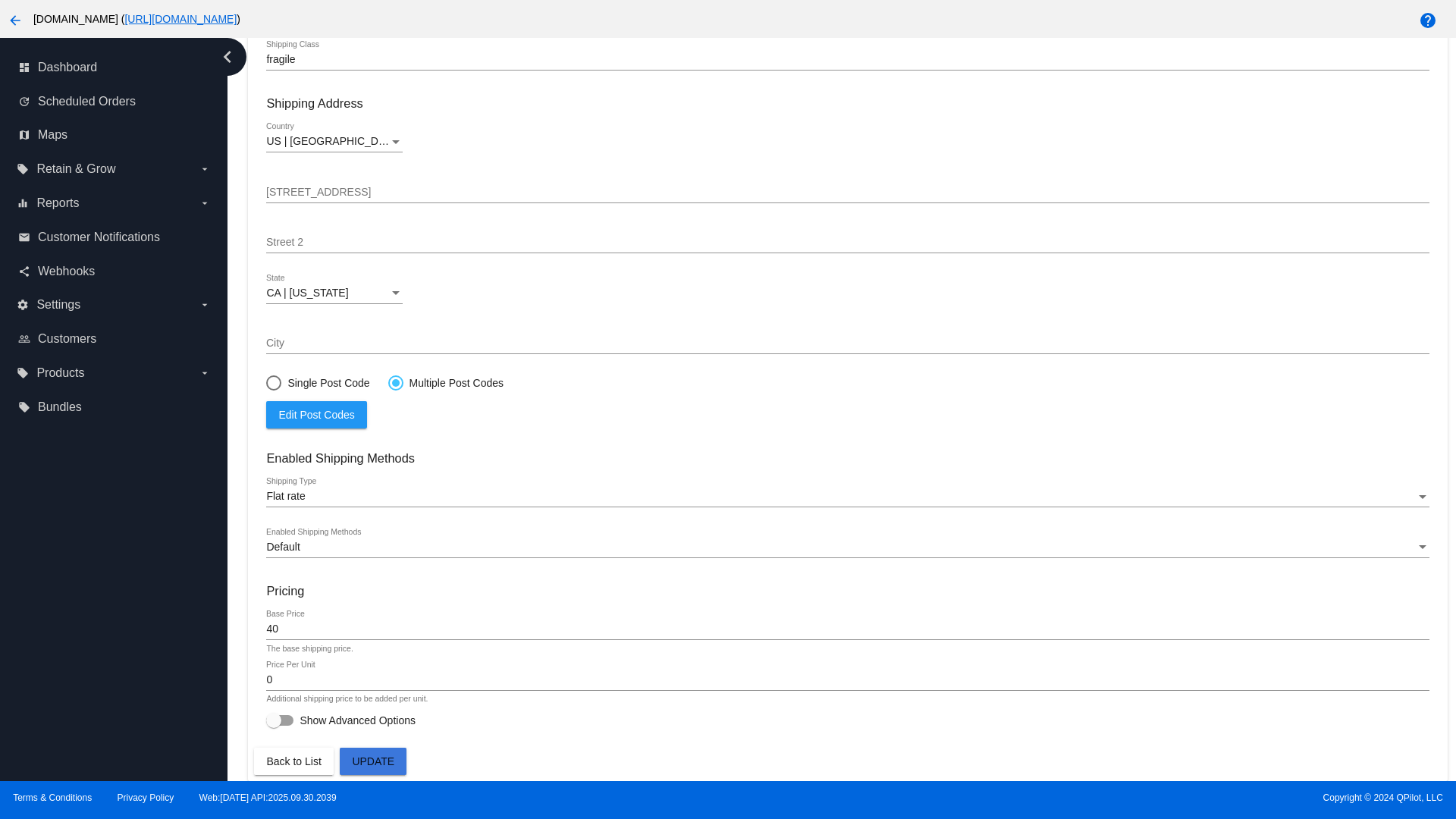
click at [395, 383] on div at bounding box center [396, 383] width 8 height 8
click at [388, 383] on input "Multiple Post Codes" at bounding box center [387, 383] width 1 height 1
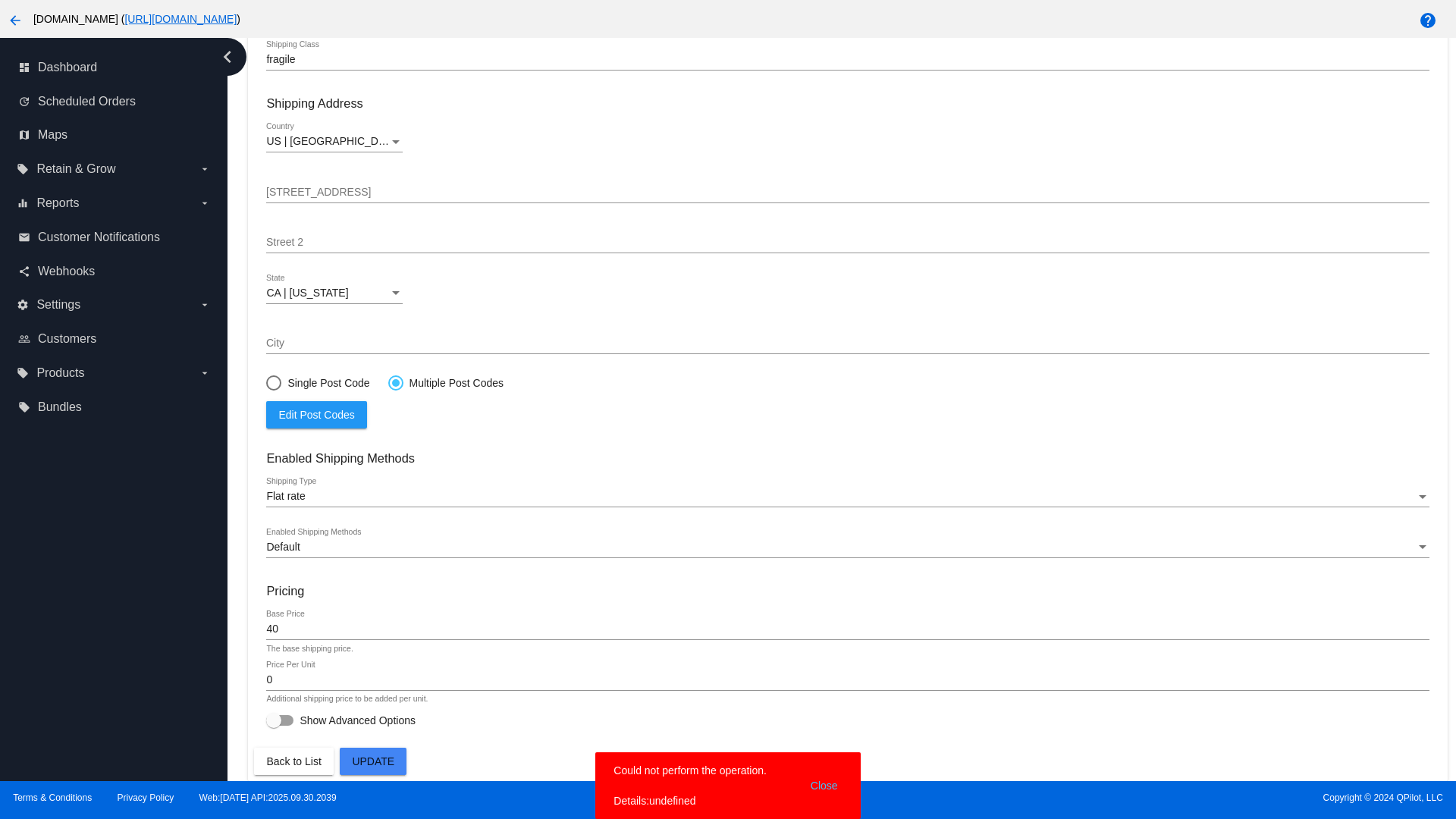
click at [316, 414] on span "Edit Post Codes" at bounding box center [316, 414] width 76 height 12
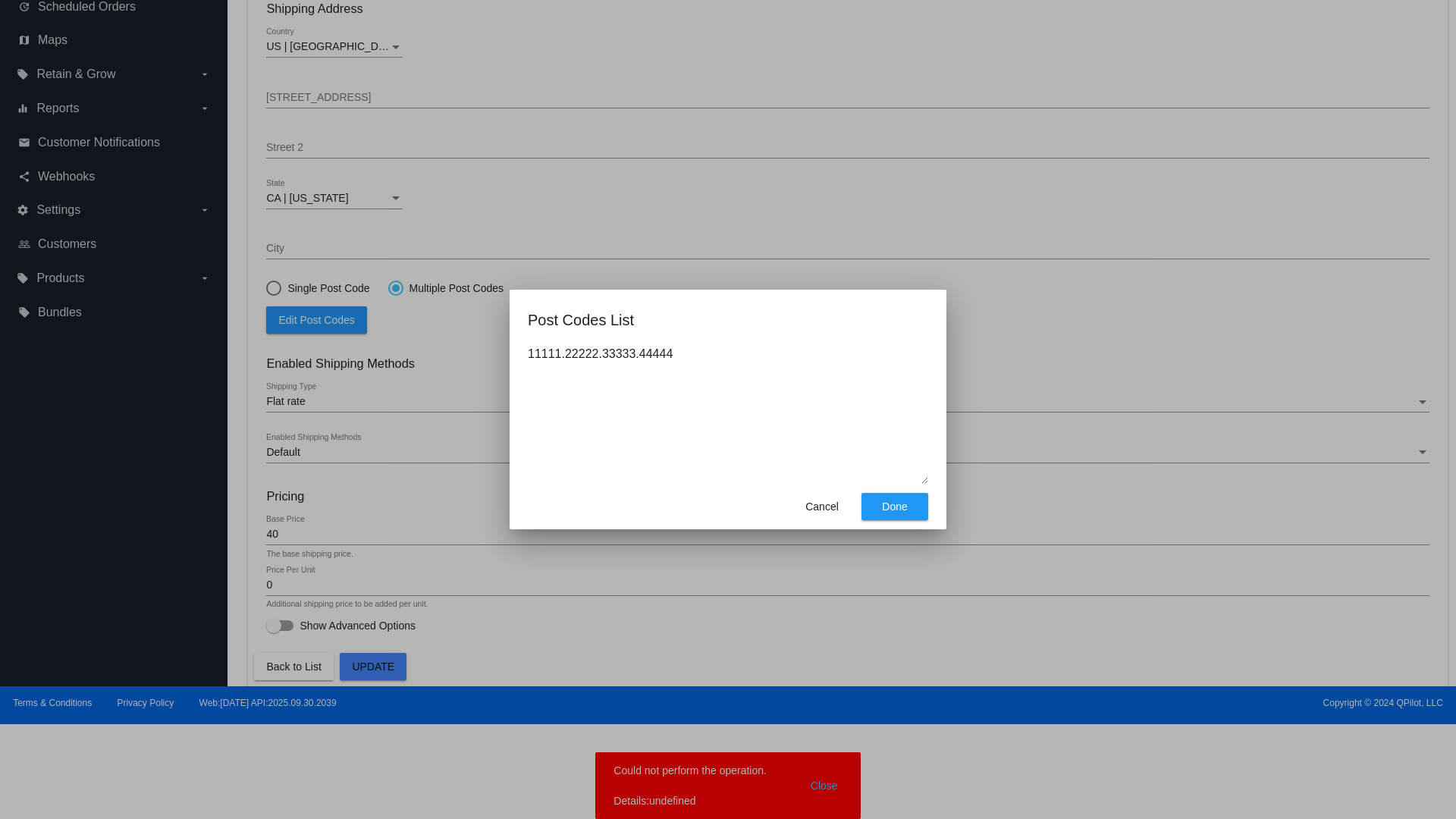
type textarea "11111.22222.33333.44444"
click at [895, 507] on span "Done" at bounding box center [894, 507] width 25 height 12
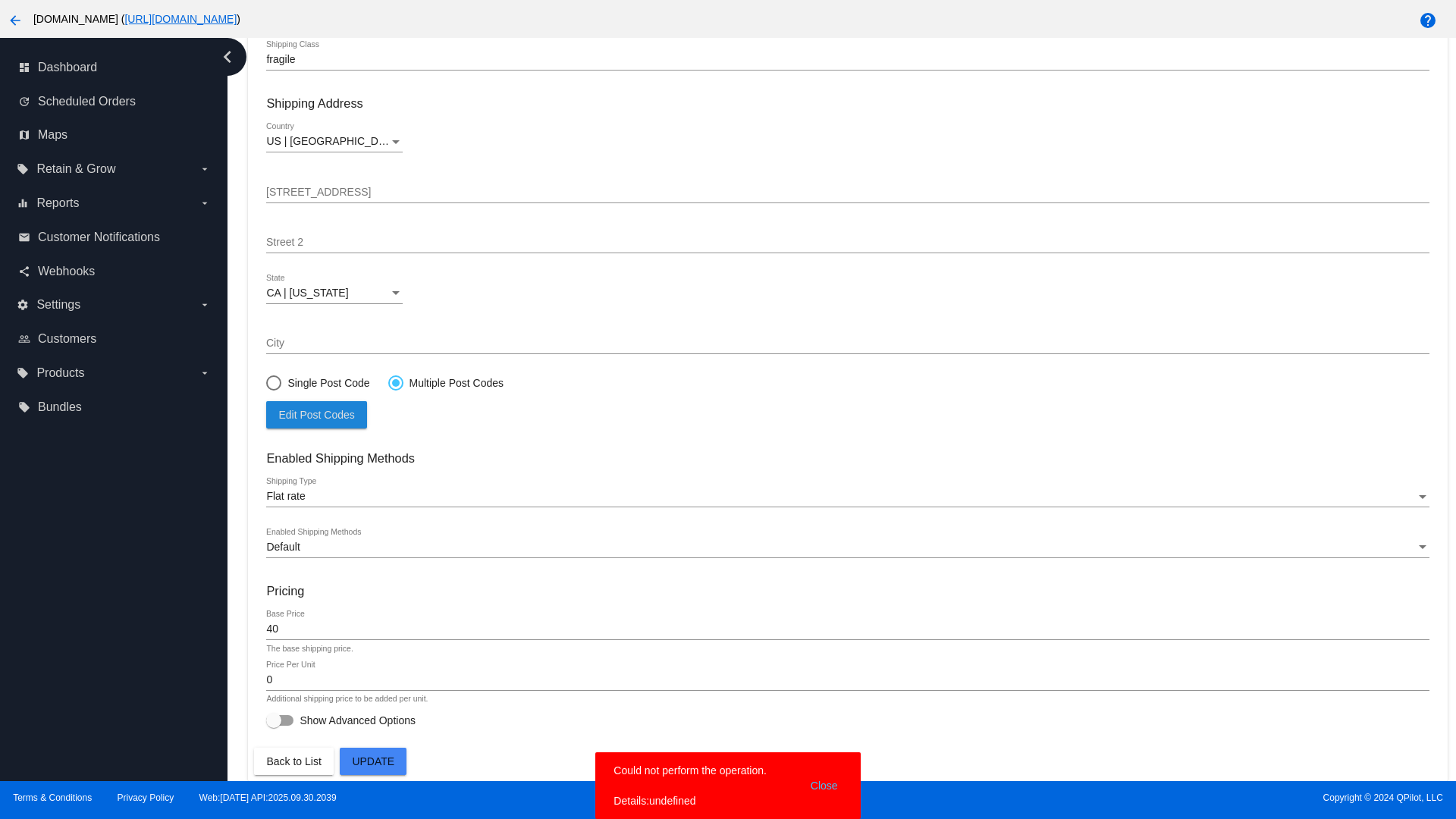
click at [373, 761] on span "Update" at bounding box center [373, 761] width 43 height 12
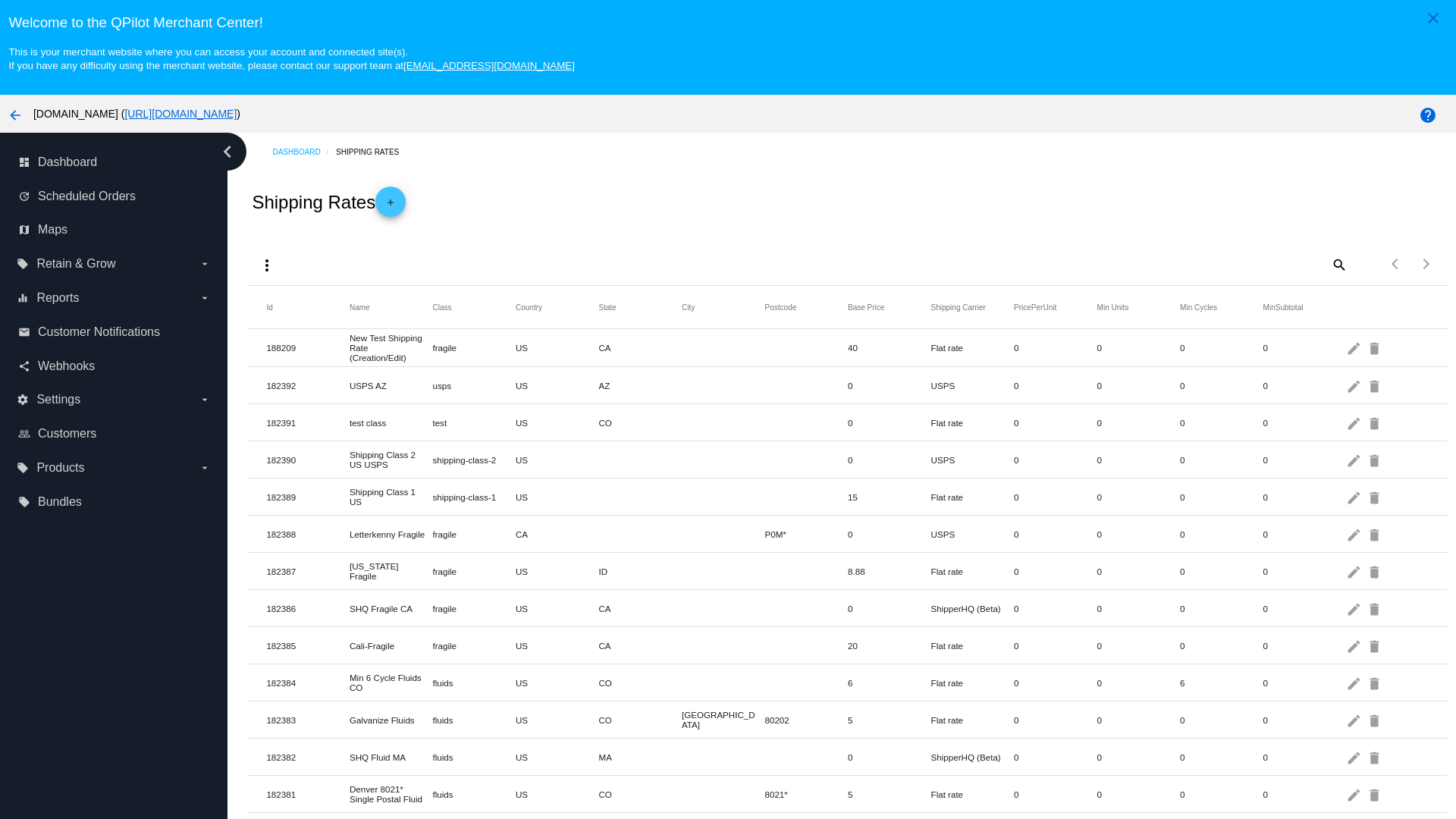
click at [1376, 347] on mat-icon "delete" at bounding box center [1376, 348] width 18 height 24
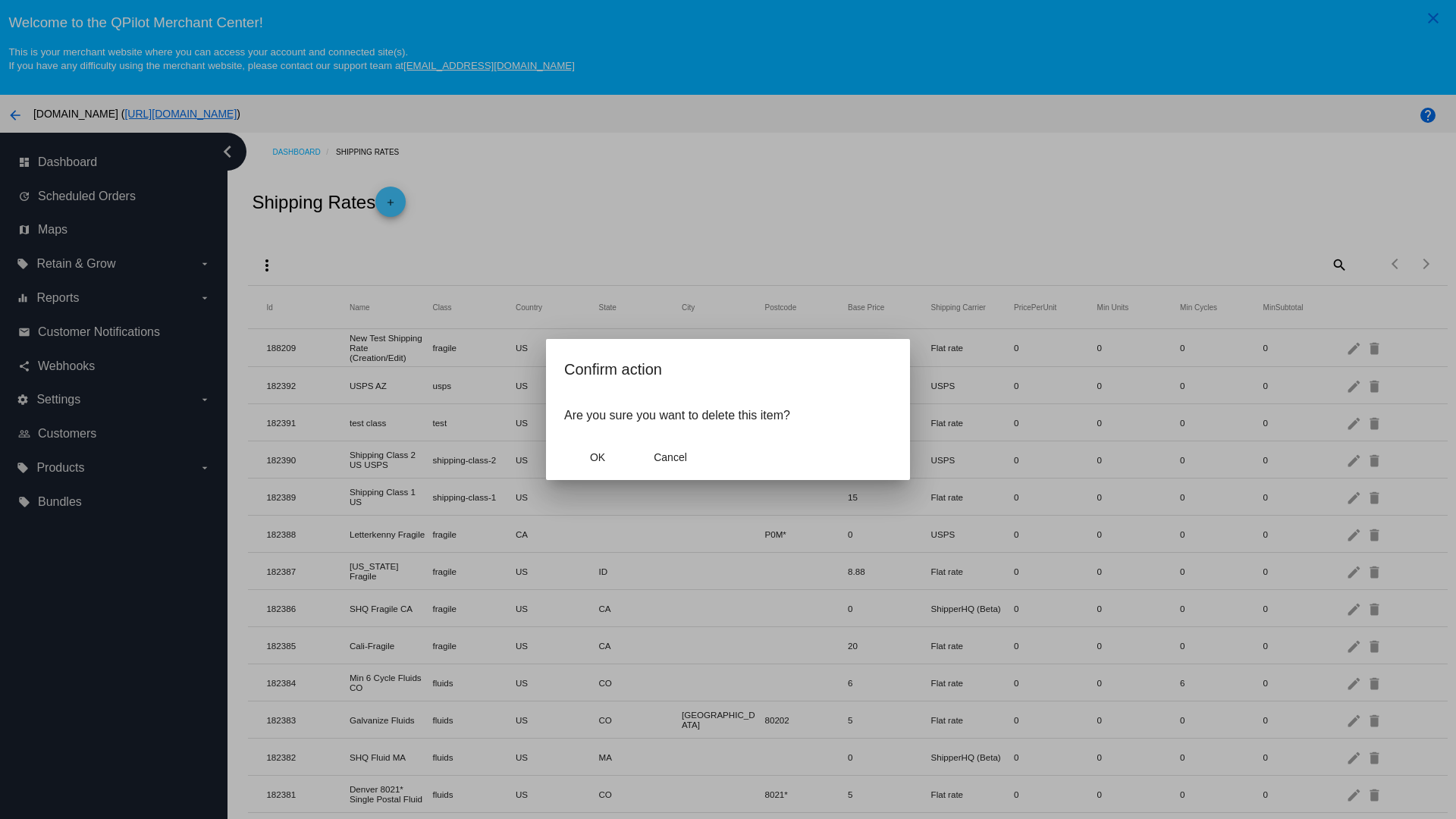
click at [598, 458] on span "OK" at bounding box center [597, 457] width 15 height 12
